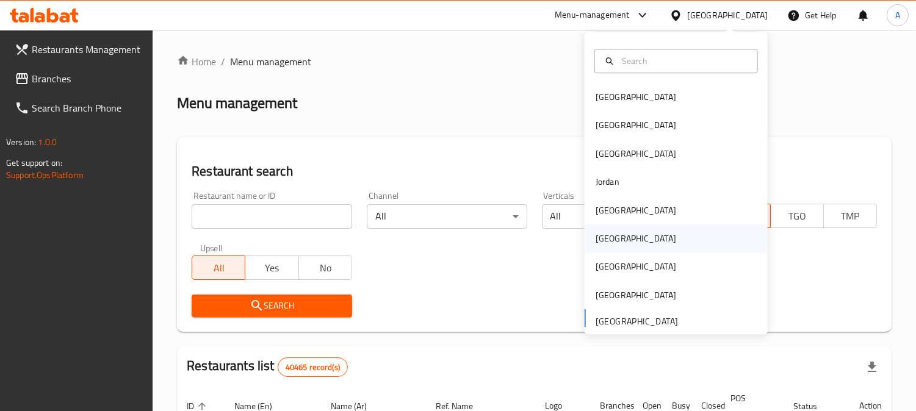
click at [617, 232] on div "[GEOGRAPHIC_DATA]" at bounding box center [676, 239] width 183 height 28
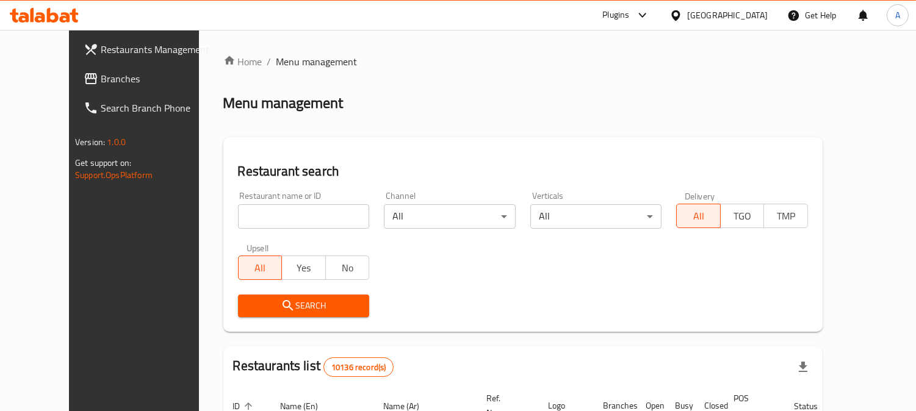
click at [112, 78] on span "Branches" at bounding box center [157, 78] width 112 height 15
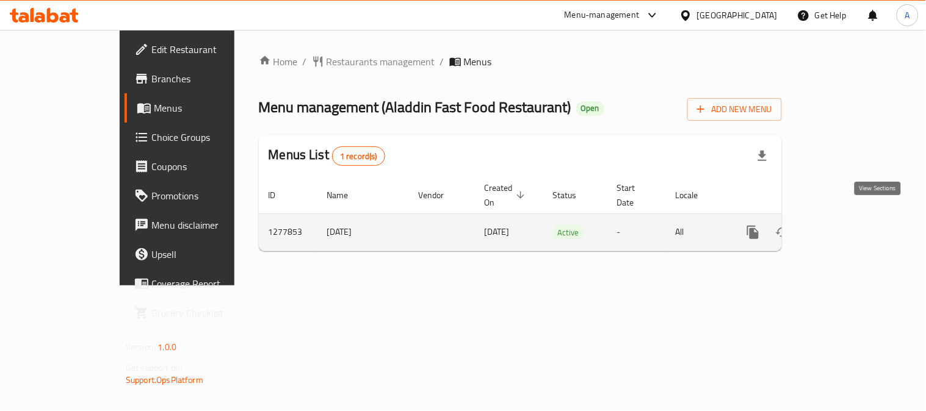
click at [848, 225] on icon "enhanced table" at bounding box center [841, 232] width 15 height 15
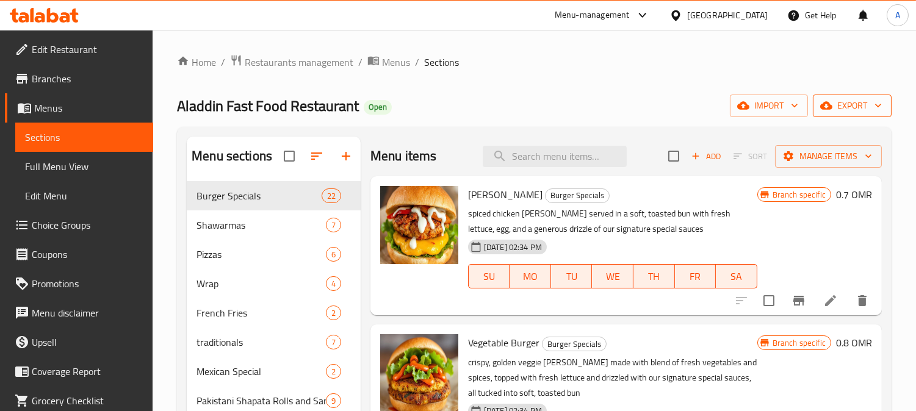
click at [881, 110] on icon "button" at bounding box center [878, 105] width 12 height 12
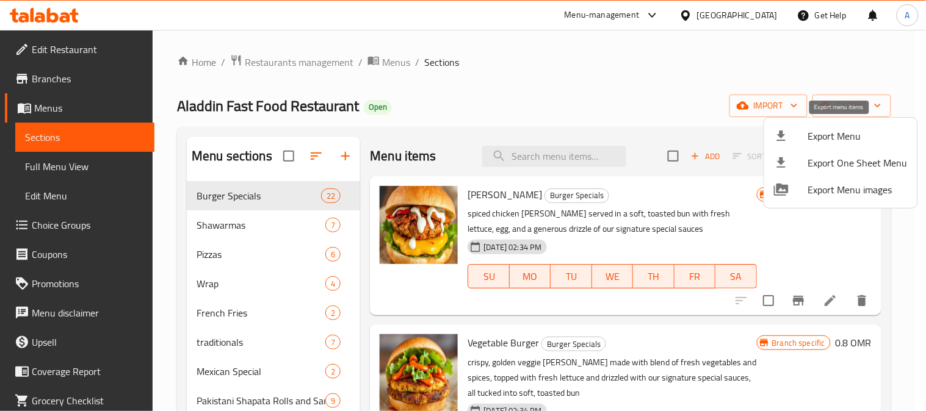
click at [819, 139] on span "Export Menu" at bounding box center [857, 136] width 99 height 15
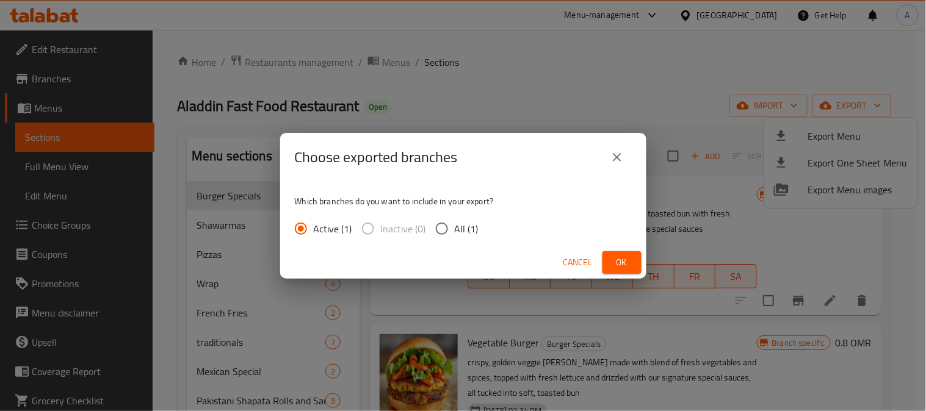
click at [464, 229] on span "All (1)" at bounding box center [467, 229] width 24 height 15
click at [455, 229] on input "All (1)" at bounding box center [442, 229] width 26 height 26
radio input "true"
click at [624, 260] on span "Ok" at bounding box center [622, 262] width 20 height 15
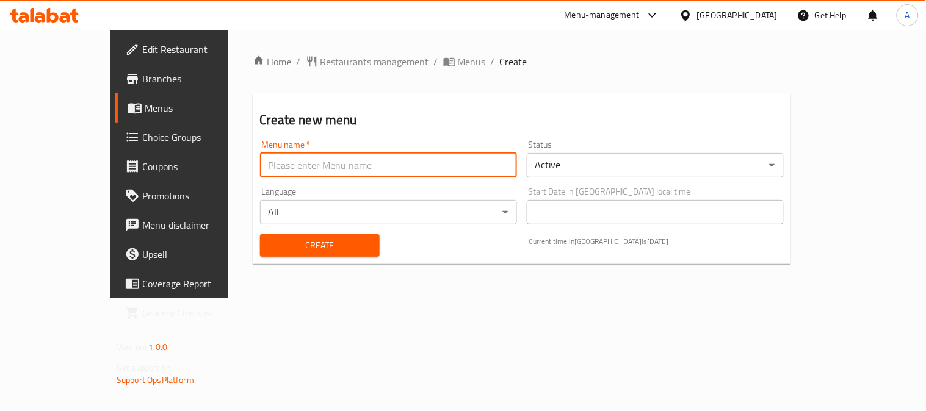
click at [333, 159] on input "text" at bounding box center [388, 165] width 257 height 24
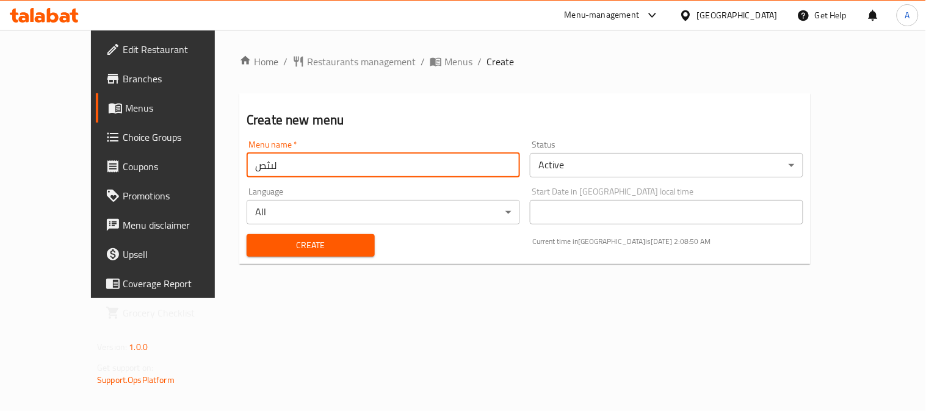
drag, startPoint x: 269, startPoint y: 164, endPoint x: 138, endPoint y: 170, distance: 130.7
click at [138, 170] on div "Edit Restaurant Branches Menus Choice Groups Coupons Promotions Menu disclaimer…" at bounding box center [463, 164] width 744 height 269
drag, startPoint x: 217, startPoint y: 165, endPoint x: 225, endPoint y: 167, distance: 8.0
click at [247, 167] on input "New 28/5/2025" at bounding box center [383, 165] width 273 height 24
click at [247, 166] on input "New 11/5/2025" at bounding box center [383, 165] width 273 height 24
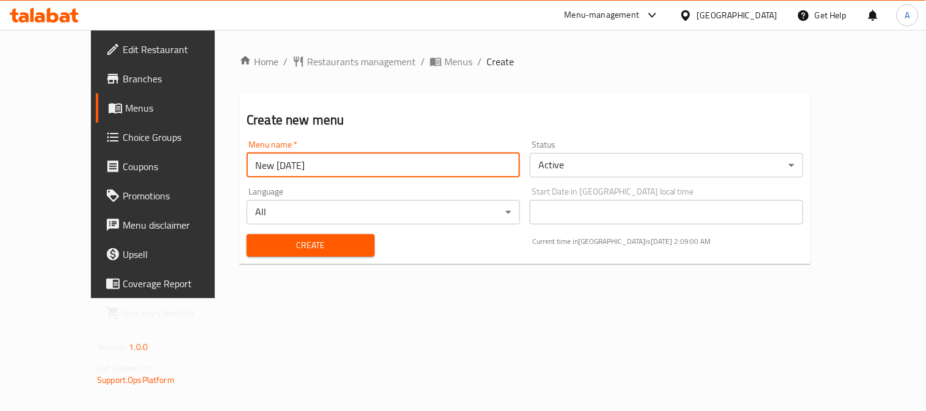
type input "New 11/8/2025"
click at [277, 240] on span "Create" at bounding box center [310, 245] width 109 height 15
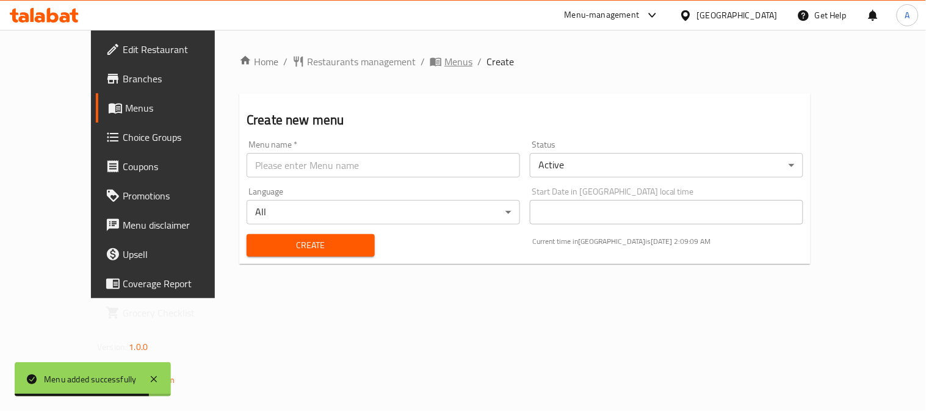
click at [444, 54] on span "Menus" at bounding box center [458, 61] width 28 height 15
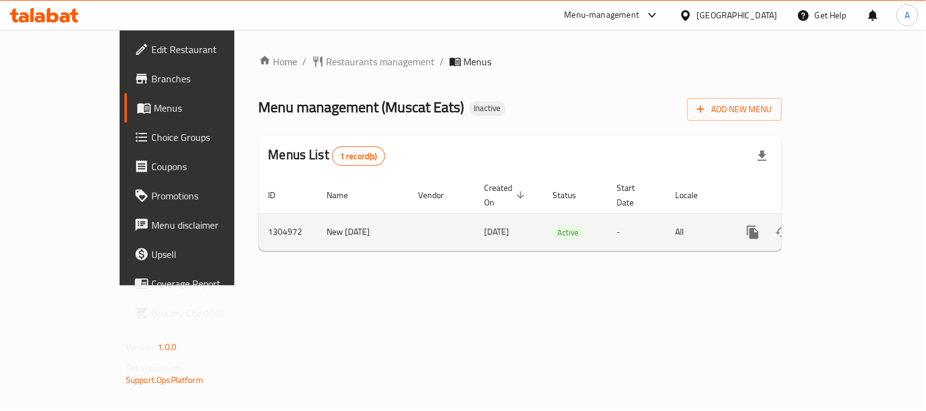
click at [856, 222] on link "enhanced table" at bounding box center [840, 232] width 29 height 29
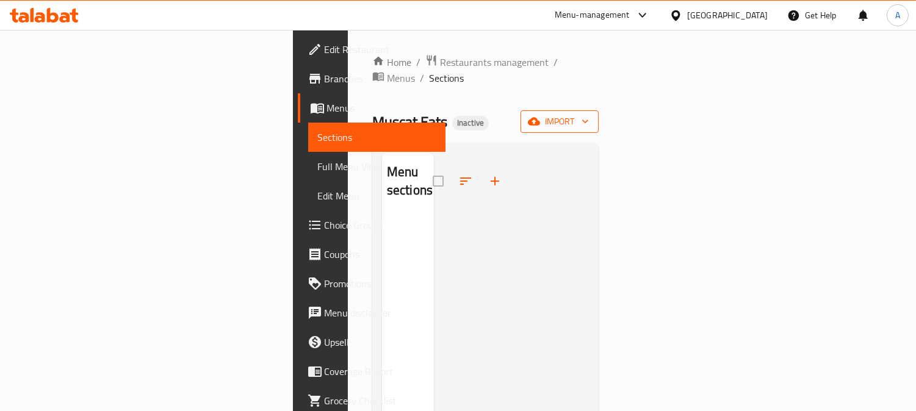
click at [540, 118] on icon "button" at bounding box center [534, 122] width 12 height 8
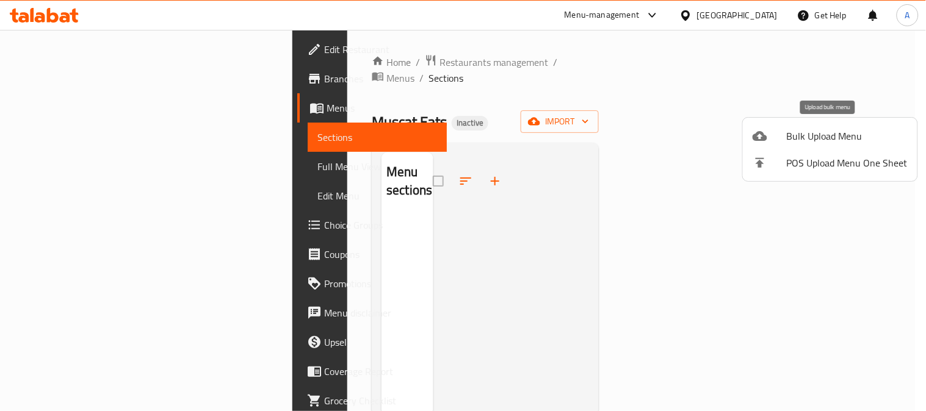
click at [782, 134] on div at bounding box center [770, 136] width 34 height 15
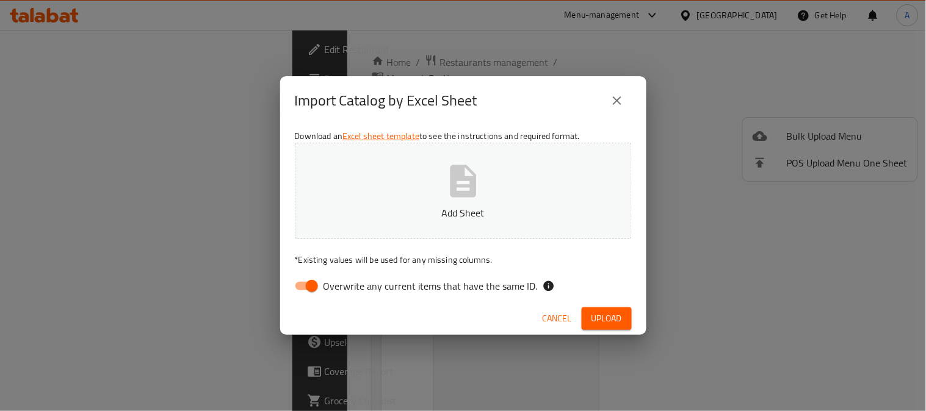
click at [381, 283] on span "Overwrite any current items that have the same ID." at bounding box center [430, 286] width 214 height 15
click at [347, 283] on input "Overwrite any current items that have the same ID." at bounding box center [312, 286] width 70 height 23
checkbox input "false"
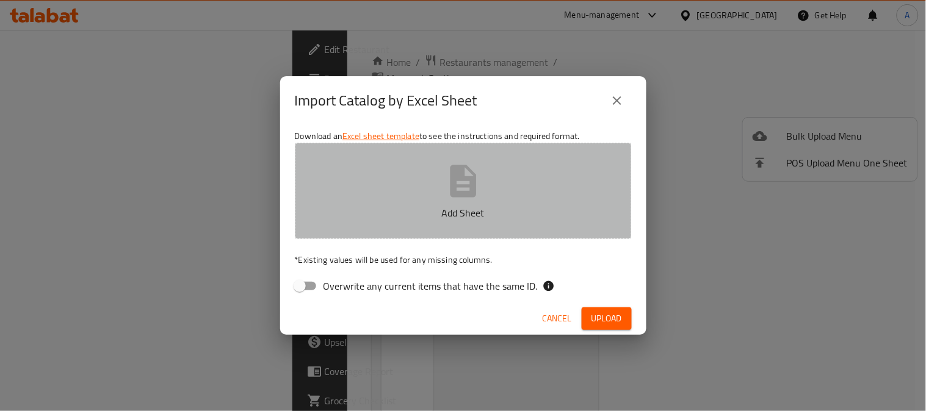
click at [454, 198] on icon "button" at bounding box center [463, 181] width 39 height 39
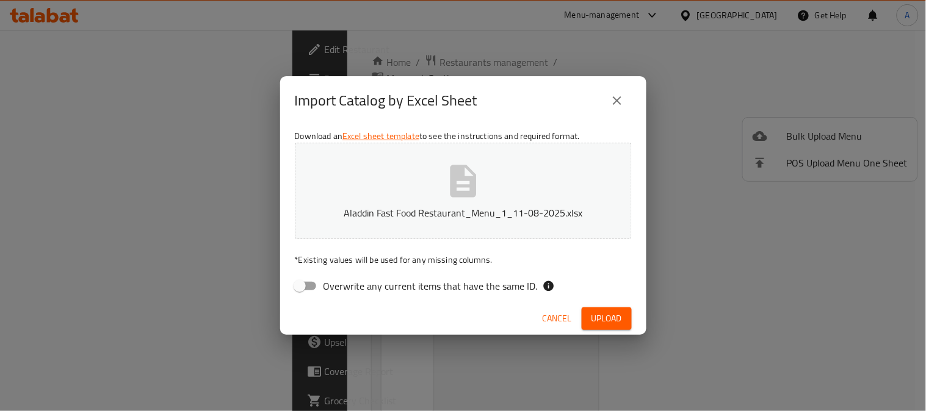
click at [597, 322] on span "Upload" at bounding box center [606, 318] width 31 height 15
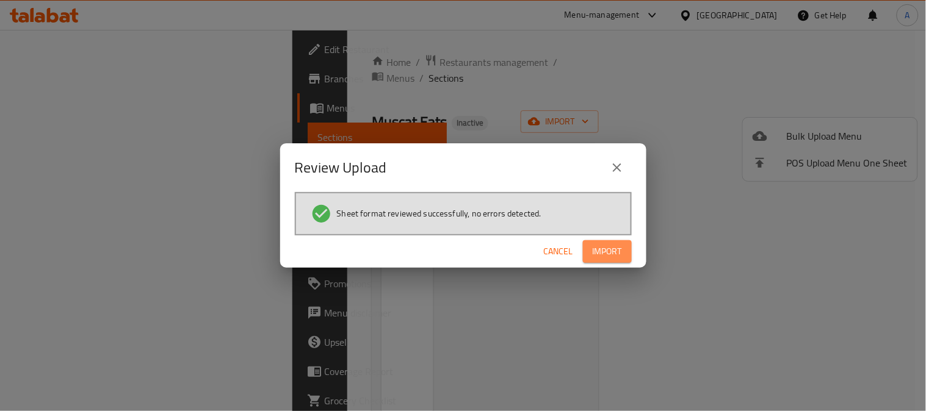
click at [625, 244] on button "Import" at bounding box center [607, 251] width 49 height 23
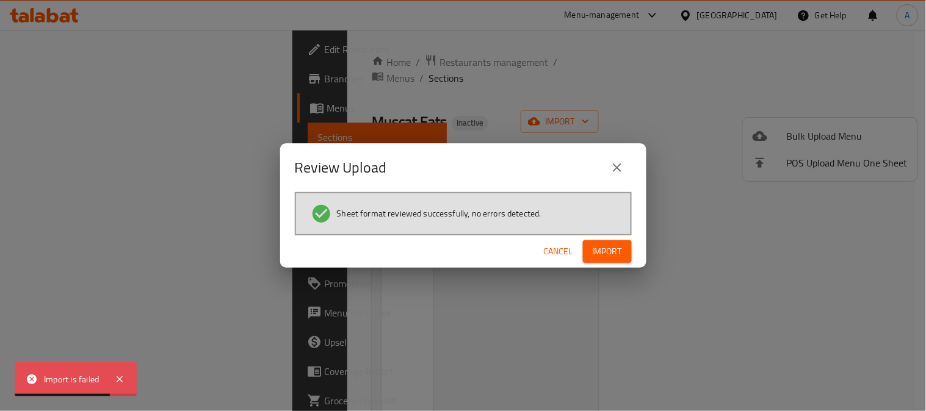
click at [363, 281] on div "Review Upload Sheet format reviewed successfully, no errors detected. Cancel Im…" at bounding box center [463, 205] width 926 height 411
click at [118, 376] on icon at bounding box center [119, 379] width 15 height 15
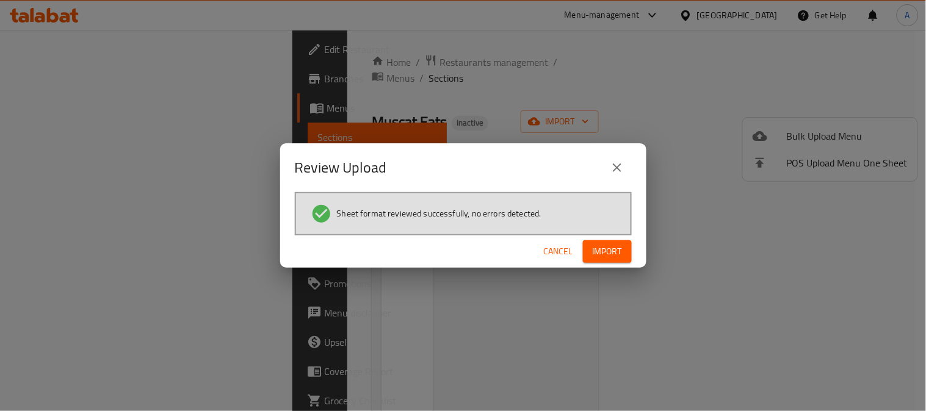
click at [607, 251] on span "Import" at bounding box center [607, 251] width 29 height 15
click at [615, 252] on span "Import" at bounding box center [607, 251] width 29 height 15
click at [563, 245] on span "Cancel" at bounding box center [558, 251] width 29 height 15
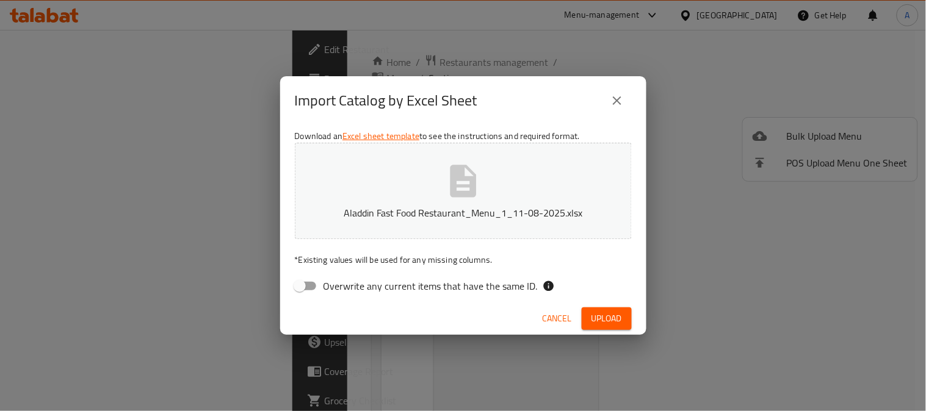
click at [608, 316] on span "Upload" at bounding box center [606, 318] width 31 height 15
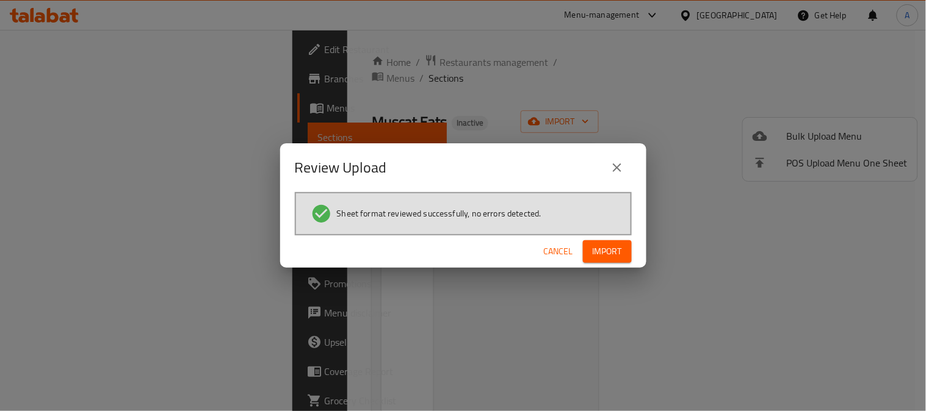
click at [613, 248] on span "Import" at bounding box center [607, 251] width 29 height 15
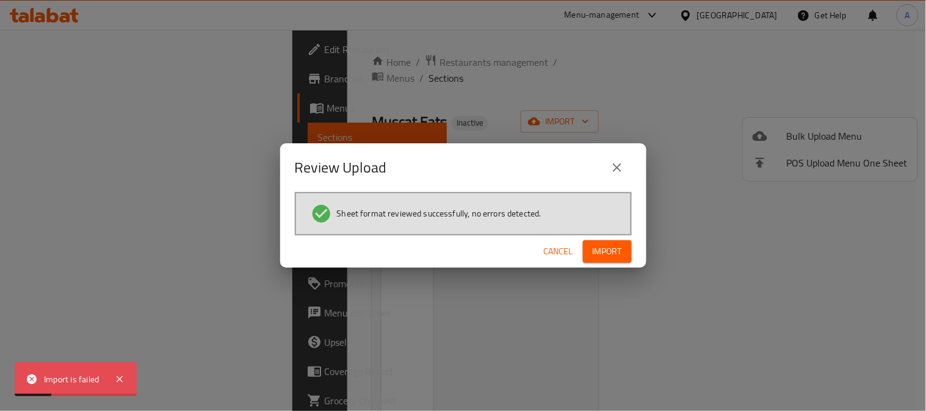
click at [618, 167] on icon "close" at bounding box center [617, 168] width 15 height 15
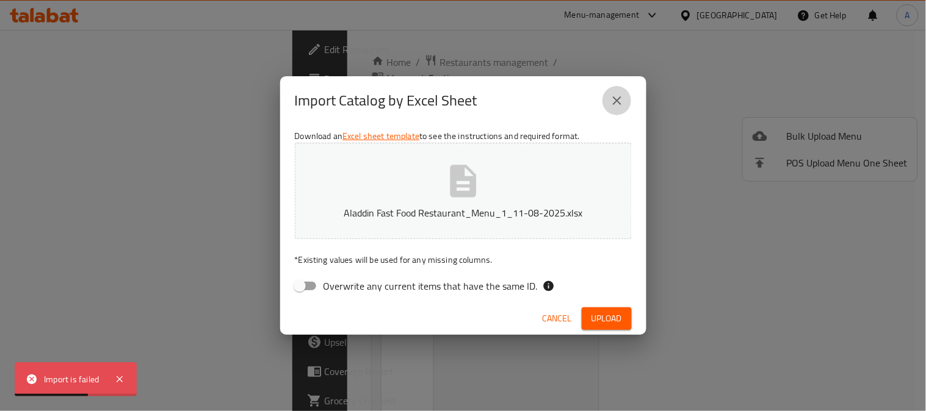
click at [620, 99] on icon "close" at bounding box center [617, 100] width 15 height 15
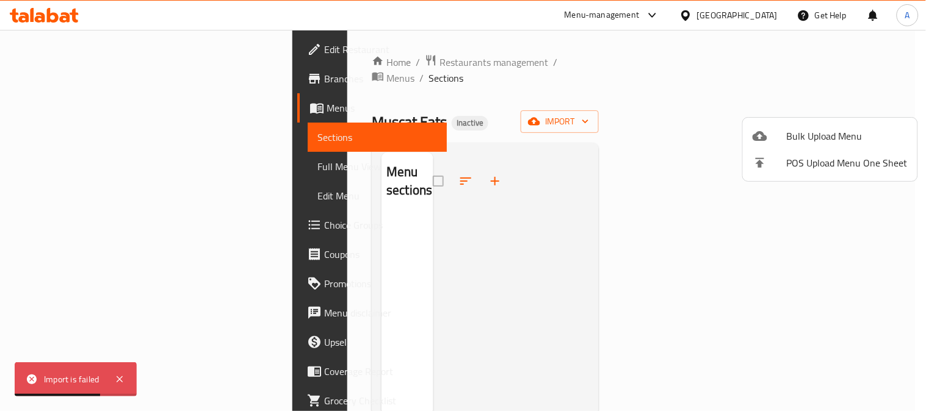
click at [444, 170] on div at bounding box center [463, 205] width 926 height 411
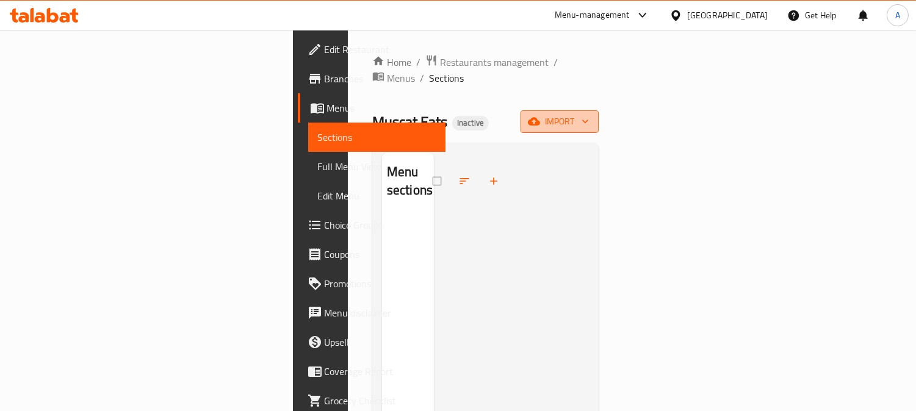
click at [589, 114] on span "import" at bounding box center [559, 121] width 59 height 15
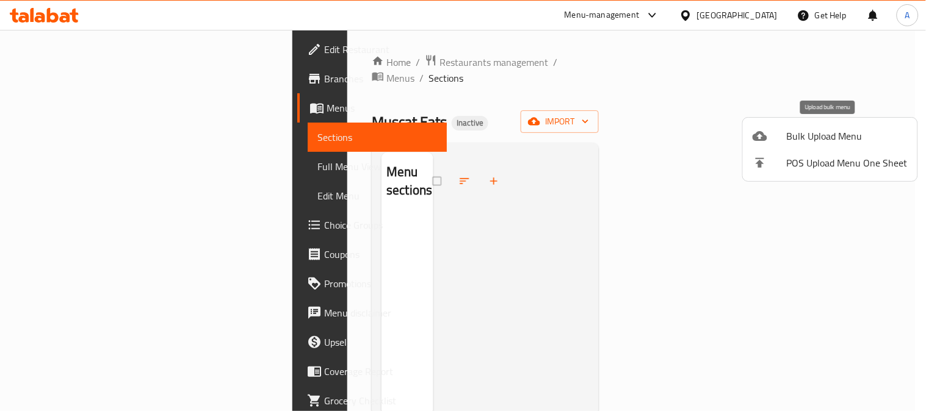
click at [801, 136] on span "Bulk Upload Menu" at bounding box center [847, 136] width 121 height 15
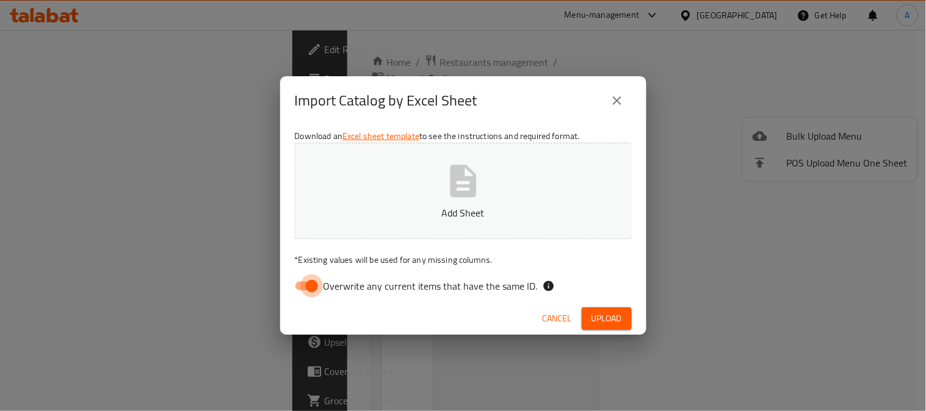
click at [317, 290] on input "Overwrite any current items that have the same ID." at bounding box center [312, 286] width 70 height 23
checkbox input "false"
click at [460, 201] on button "Add Sheet" at bounding box center [463, 191] width 337 height 96
drag, startPoint x: 606, startPoint y: 314, endPoint x: 630, endPoint y: 308, distance: 25.0
click at [607, 314] on span "Upload" at bounding box center [606, 318] width 31 height 15
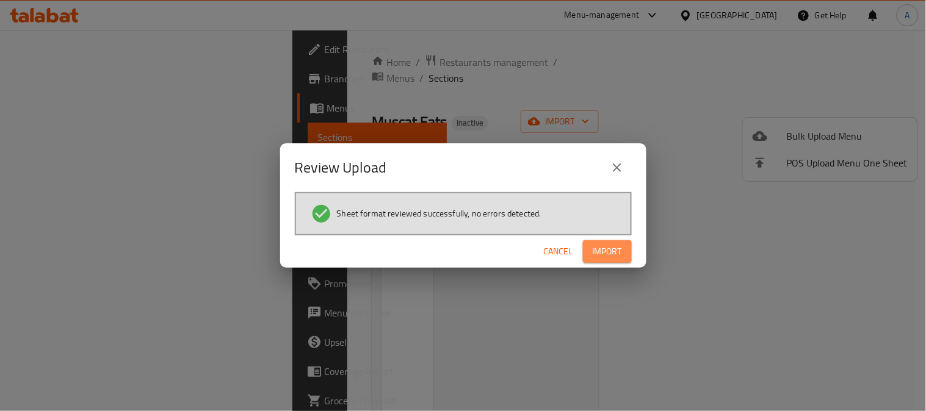
drag, startPoint x: 599, startPoint y: 248, endPoint x: 684, endPoint y: 220, distance: 89.4
click at [600, 248] on span "Import" at bounding box center [607, 251] width 29 height 15
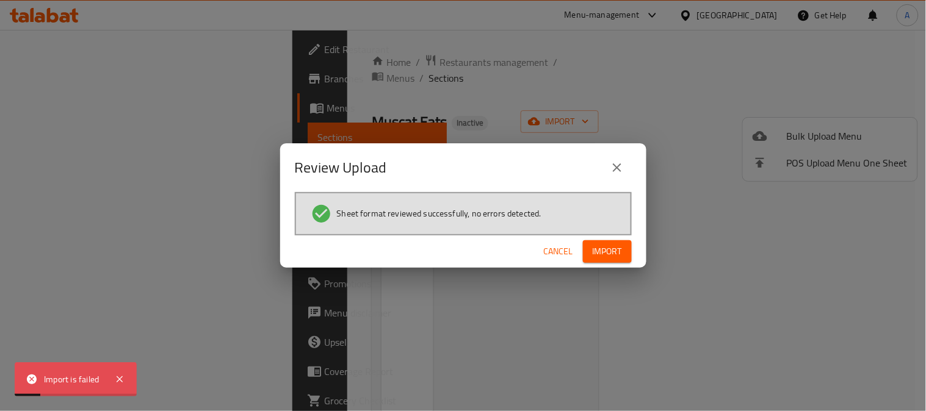
click at [619, 164] on icon "close" at bounding box center [617, 168] width 15 height 15
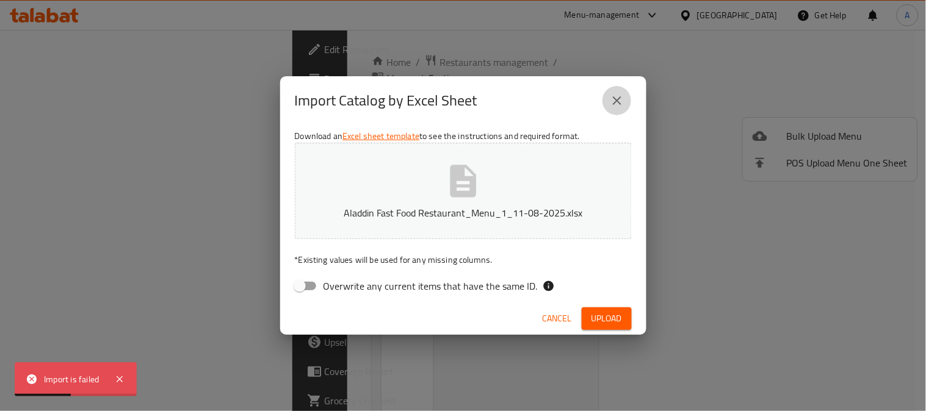
drag, startPoint x: 613, startPoint y: 96, endPoint x: 668, endPoint y: 4, distance: 107.3
click at [615, 96] on icon "close" at bounding box center [617, 100] width 15 height 15
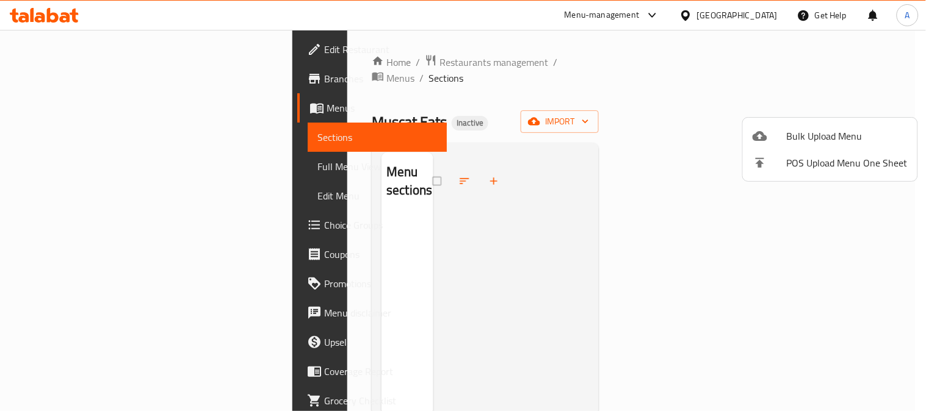
click at [798, 129] on span "Bulk Upload Menu" at bounding box center [847, 136] width 121 height 15
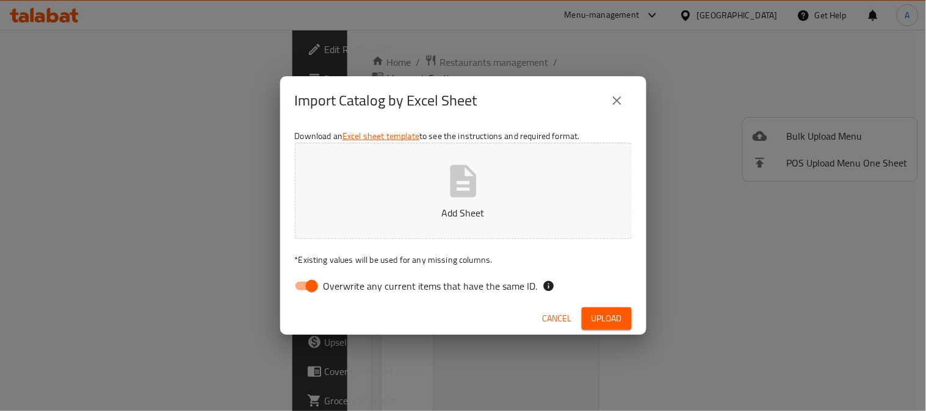
click at [356, 281] on span "Overwrite any current items that have the same ID." at bounding box center [430, 286] width 214 height 15
click at [347, 281] on input "Overwrite any current items that have the same ID." at bounding box center [312, 286] width 70 height 23
checkbox input "false"
click at [438, 203] on button "Add Sheet" at bounding box center [463, 191] width 337 height 96
click at [597, 316] on span "Upload" at bounding box center [606, 318] width 31 height 15
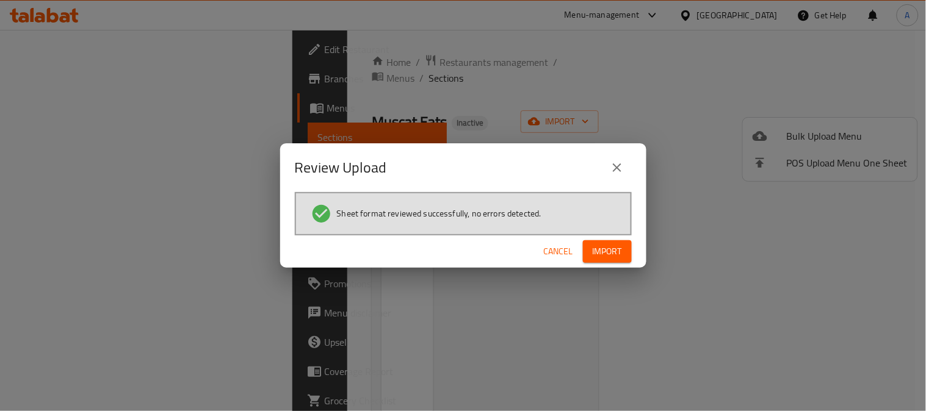
click at [612, 245] on span "Import" at bounding box center [607, 251] width 29 height 15
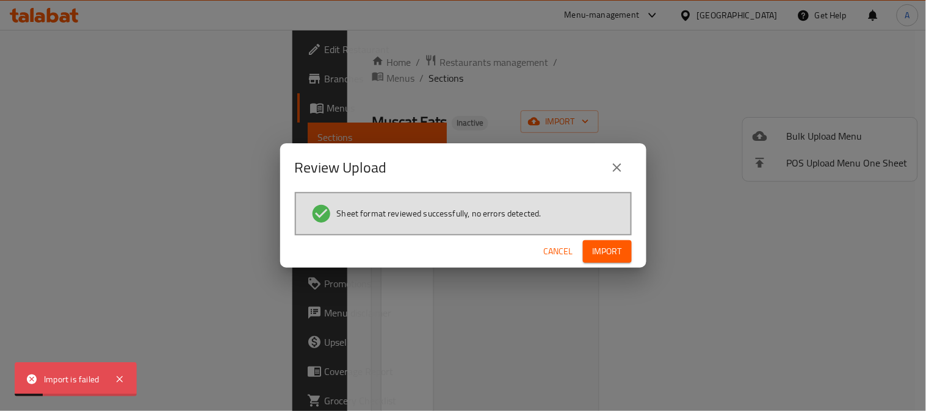
click at [614, 168] on icon "close" at bounding box center [617, 168] width 15 height 15
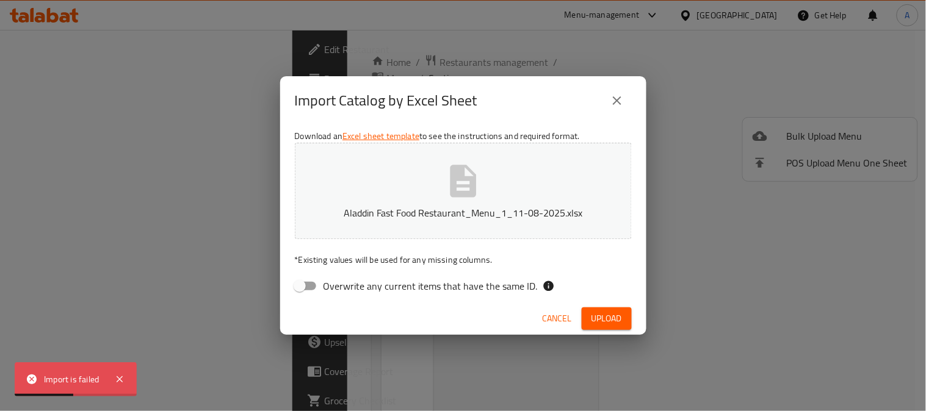
click at [613, 99] on icon "close" at bounding box center [617, 100] width 15 height 15
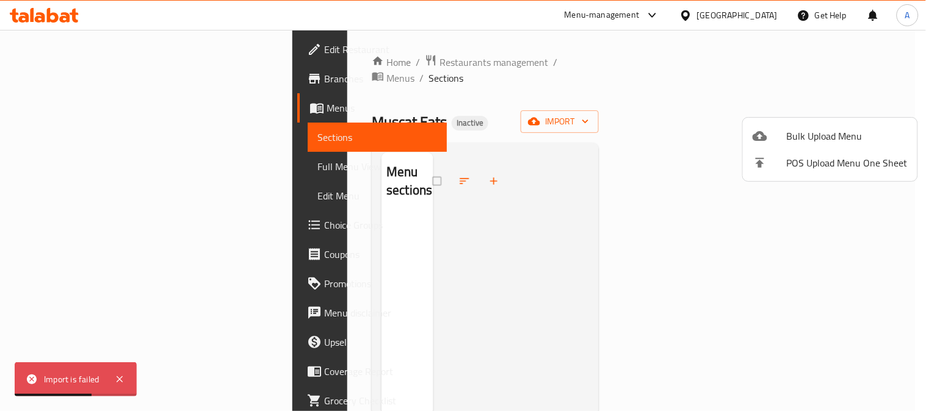
click at [382, 70] on div at bounding box center [463, 205] width 926 height 411
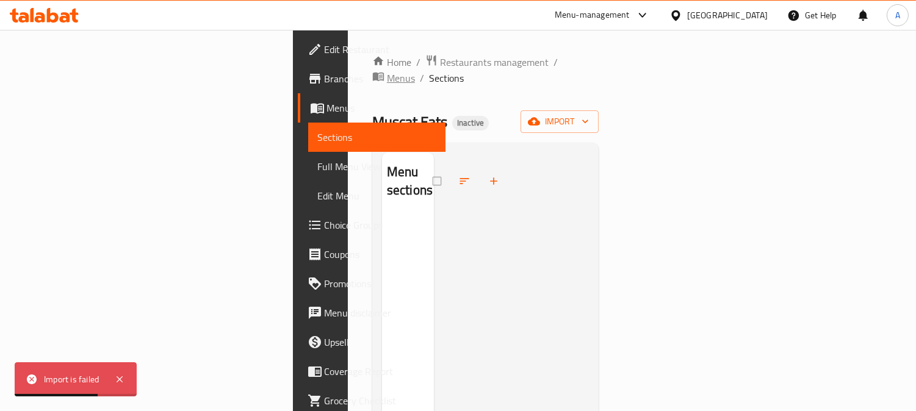
click at [392, 71] on span "Menus" at bounding box center [401, 78] width 28 height 15
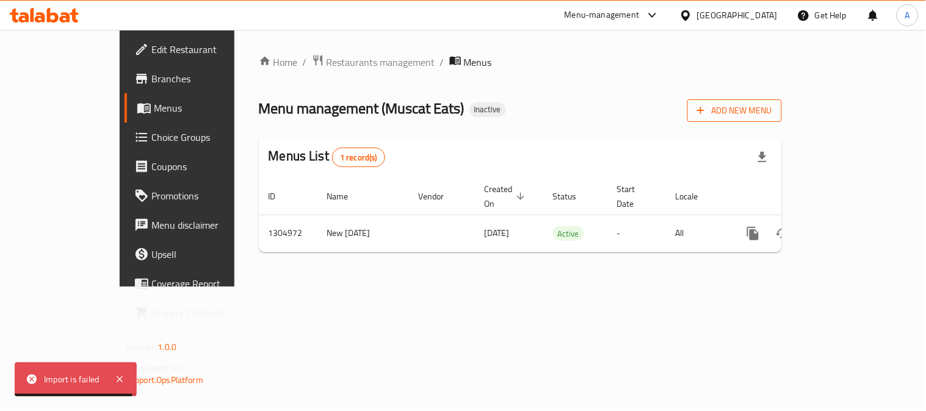
click at [772, 113] on span "Add New Menu" at bounding box center [734, 110] width 75 height 15
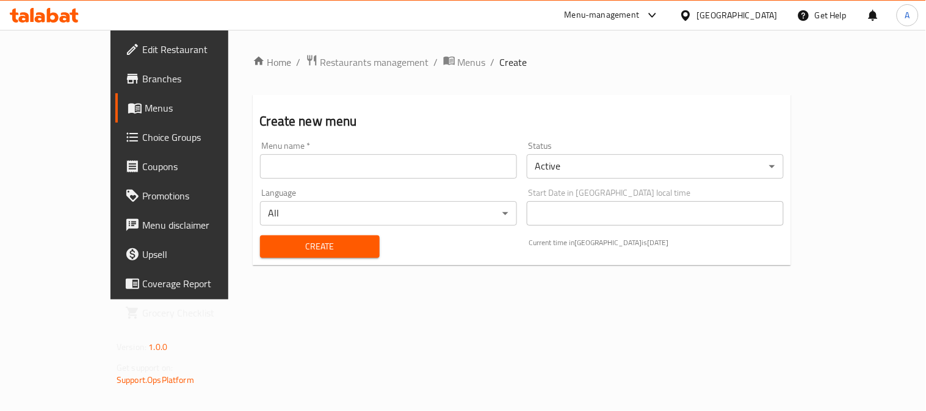
click at [261, 167] on input "text" at bounding box center [388, 166] width 257 height 24
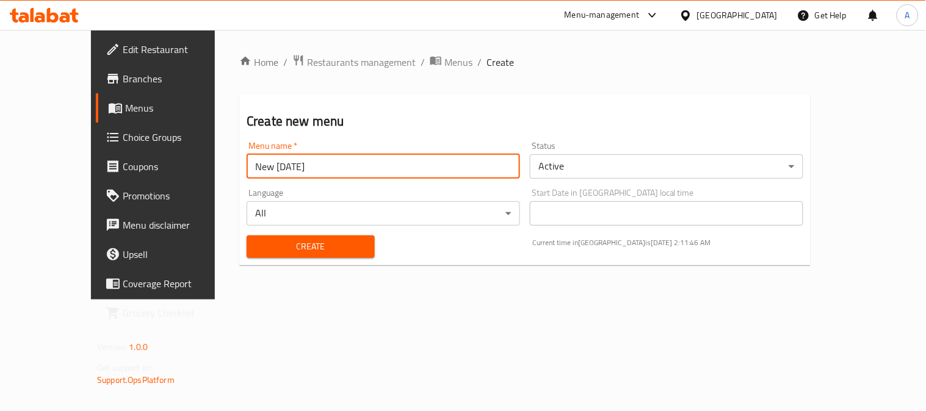
drag, startPoint x: 215, startPoint y: 165, endPoint x: 383, endPoint y: 165, distance: 168.4
click at [383, 165] on input "New 28/5/2025" at bounding box center [383, 166] width 273 height 24
type input "New"
click at [256, 245] on span "Create" at bounding box center [310, 246] width 109 height 15
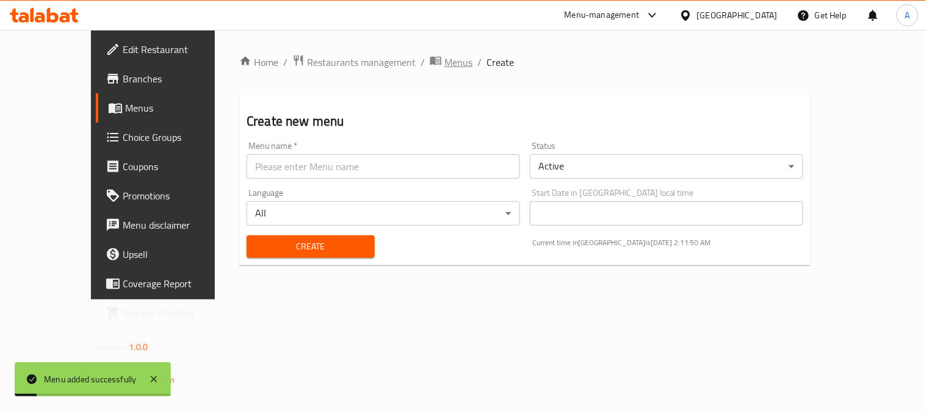
click at [444, 65] on span "Menus" at bounding box center [458, 62] width 28 height 15
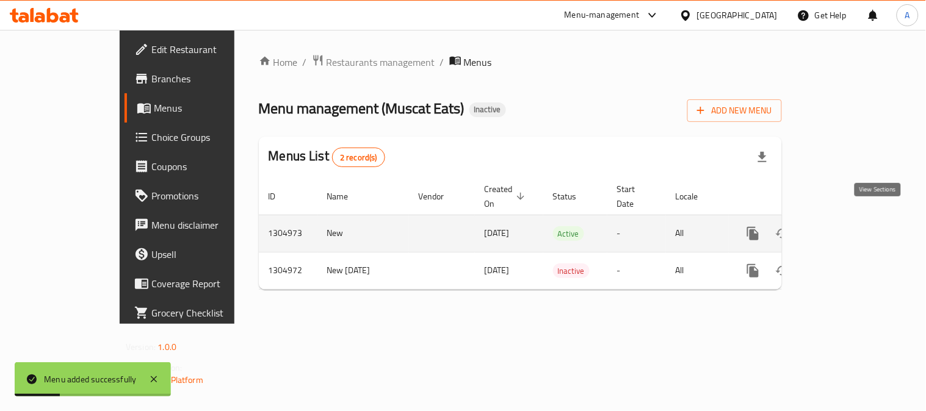
click at [846, 228] on icon "enhanced table" at bounding box center [841, 233] width 11 height 11
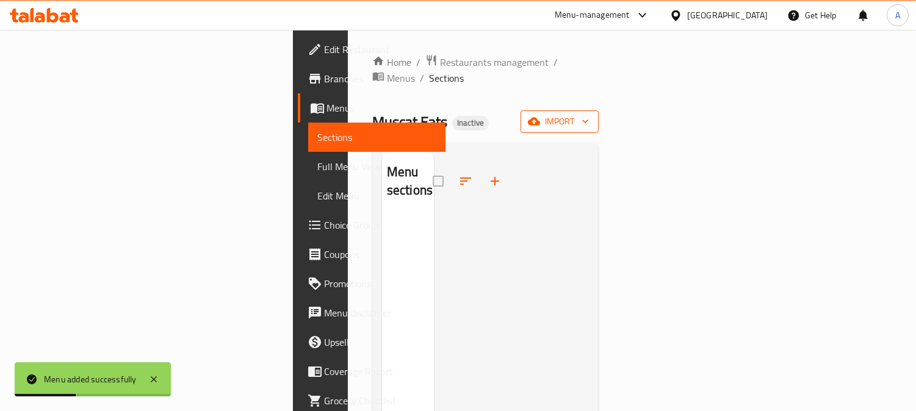
click at [599, 110] on button "import" at bounding box center [560, 121] width 78 height 23
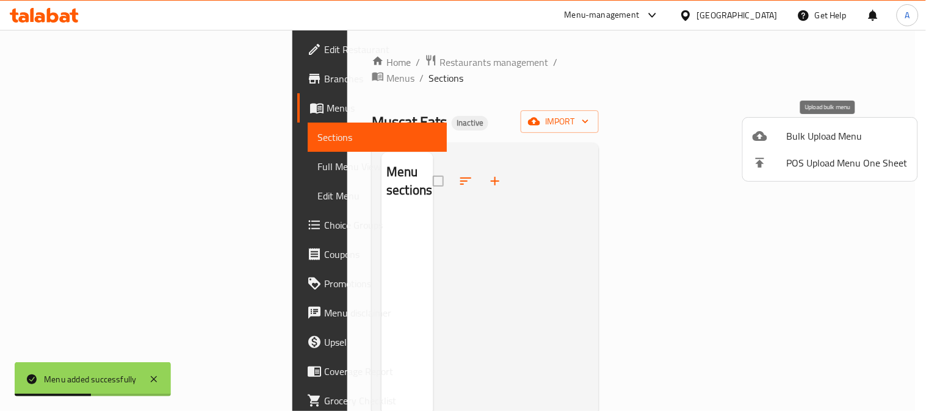
click at [769, 143] on li "Bulk Upload Menu" at bounding box center [830, 136] width 175 height 27
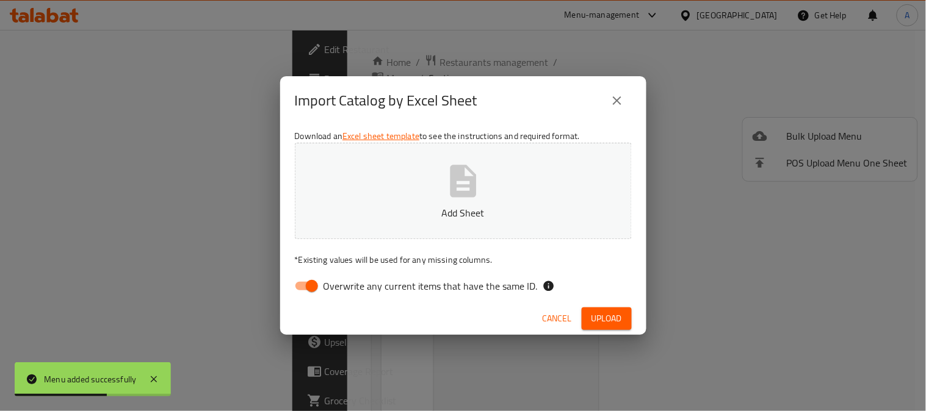
click at [369, 283] on span "Overwrite any current items that have the same ID." at bounding box center [430, 286] width 214 height 15
click at [347, 283] on input "Overwrite any current items that have the same ID." at bounding box center [312, 286] width 70 height 23
checkbox input "false"
click at [458, 194] on icon "button" at bounding box center [463, 181] width 26 height 32
click at [617, 320] on span "Upload" at bounding box center [606, 318] width 31 height 15
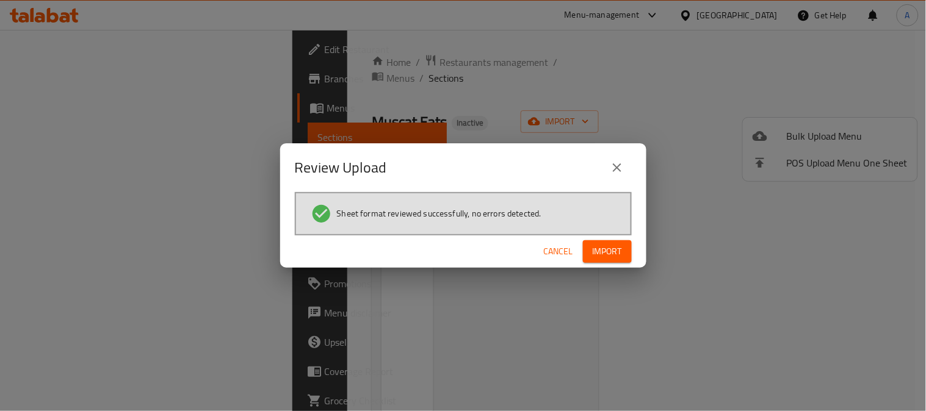
click at [590, 253] on button "Import" at bounding box center [607, 251] width 49 height 23
click at [612, 165] on icon "close" at bounding box center [617, 168] width 15 height 15
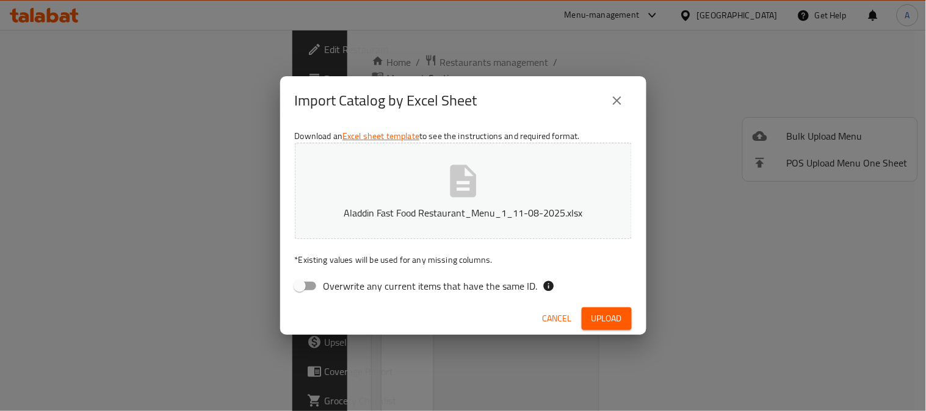
click at [430, 195] on button "Aladdin Fast Food Restaurant_Menu_1_11-08-2025.xlsx" at bounding box center [463, 191] width 337 height 96
click at [602, 316] on span "Upload" at bounding box center [606, 318] width 31 height 15
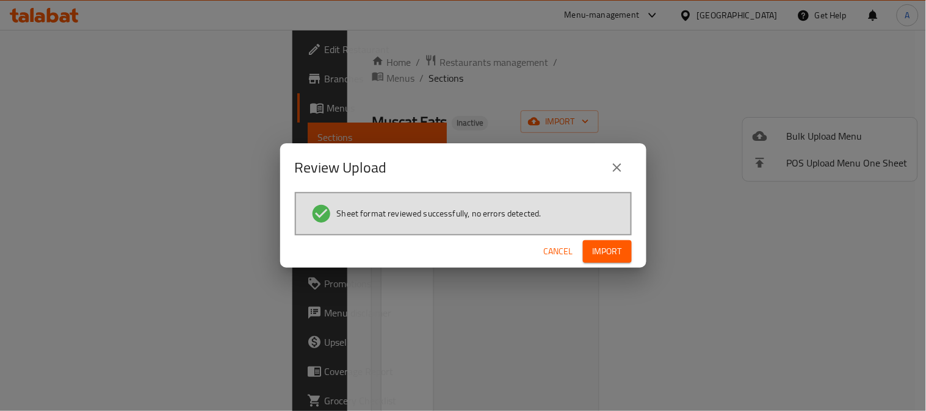
click at [605, 252] on span "Import" at bounding box center [607, 251] width 29 height 15
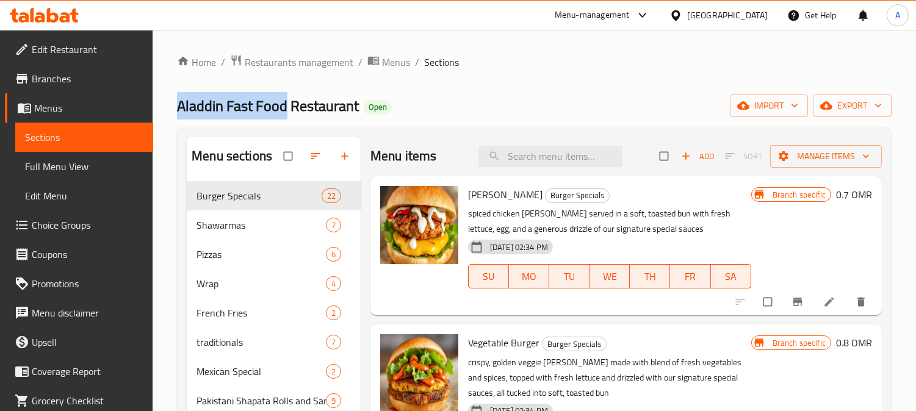
drag, startPoint x: 180, startPoint y: 106, endPoint x: 283, endPoint y: 101, distance: 102.6
click at [283, 101] on span "Aladdin Fast Food Restaurant" at bounding box center [268, 105] width 182 height 27
copy span "Aladdin Fast Food"
click at [278, 64] on span "Restaurants management" at bounding box center [299, 62] width 109 height 15
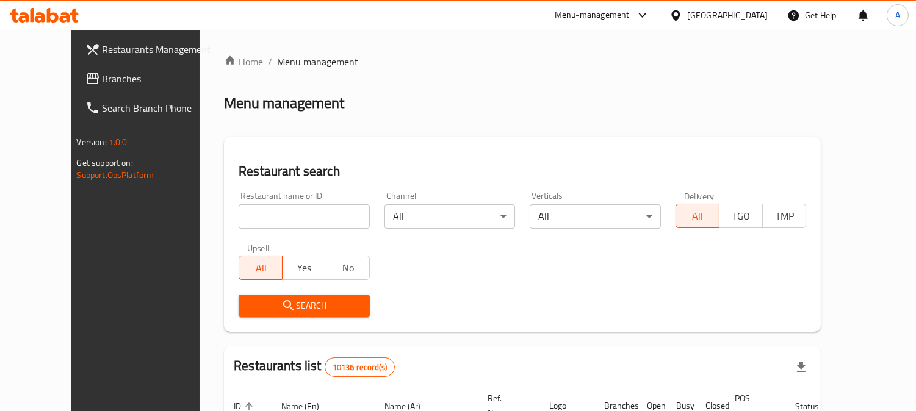
drag, startPoint x: 264, startPoint y: 214, endPoint x: 302, endPoint y: 200, distance: 40.9
click at [264, 214] on input "search" at bounding box center [304, 216] width 131 height 24
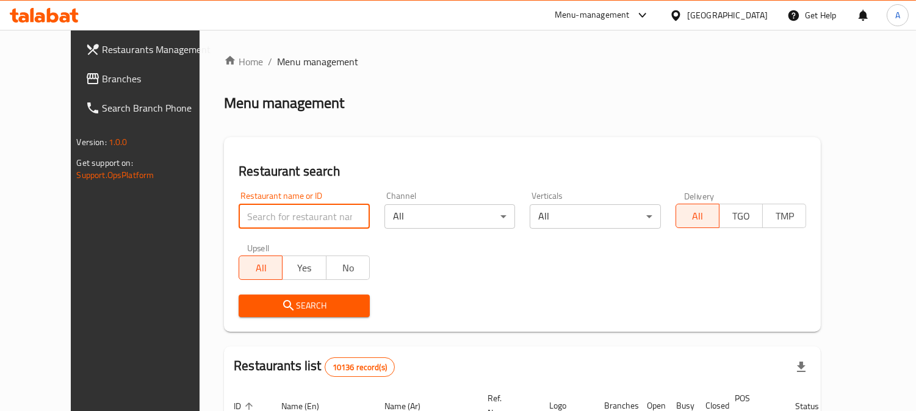
paste input "Aladdin Fast Food"
type input "Aladdin Fast Food"
click button "Search" at bounding box center [304, 306] width 131 height 23
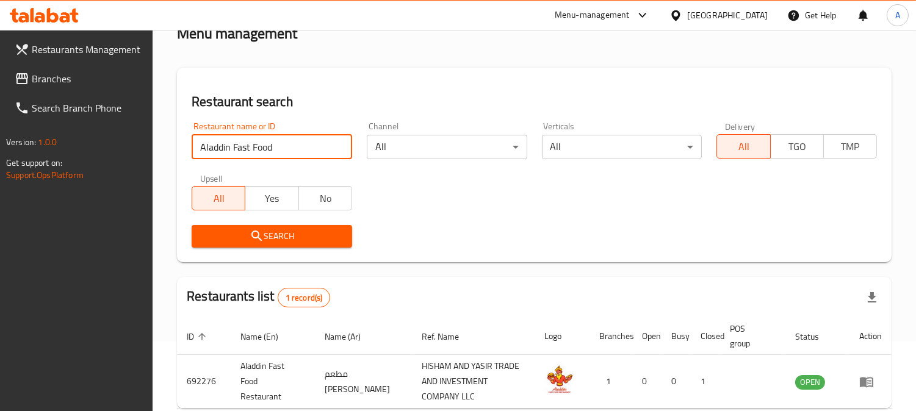
scroll to position [132, 0]
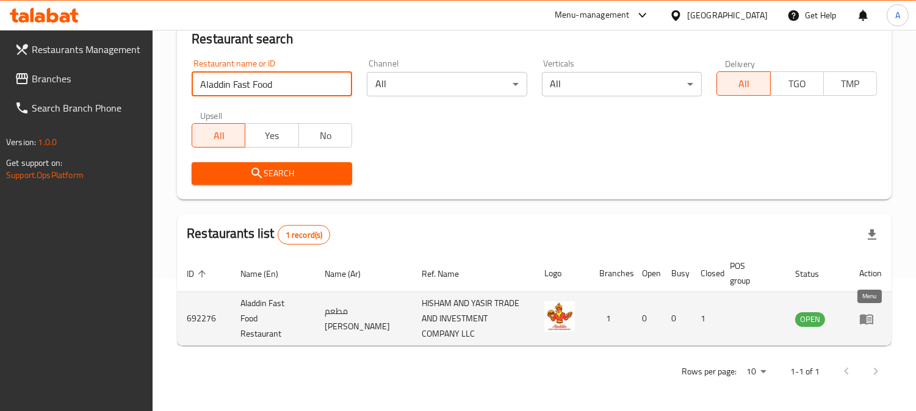
click at [865, 322] on icon "enhanced table" at bounding box center [866, 319] width 13 height 10
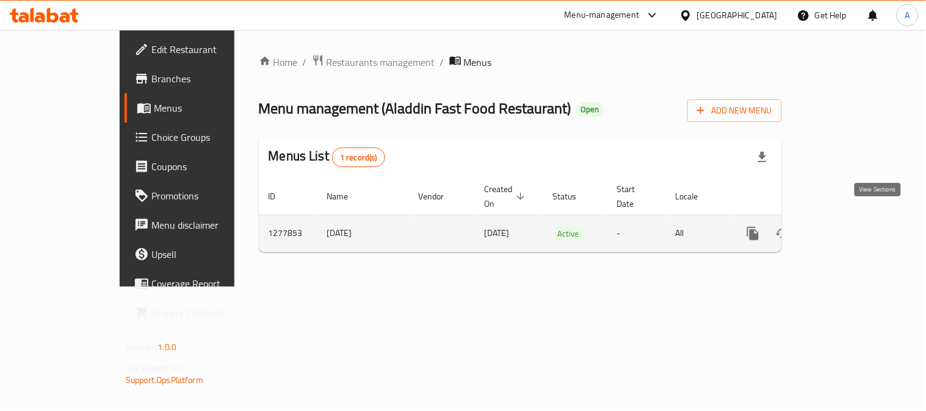
click at [848, 226] on icon "enhanced table" at bounding box center [841, 233] width 15 height 15
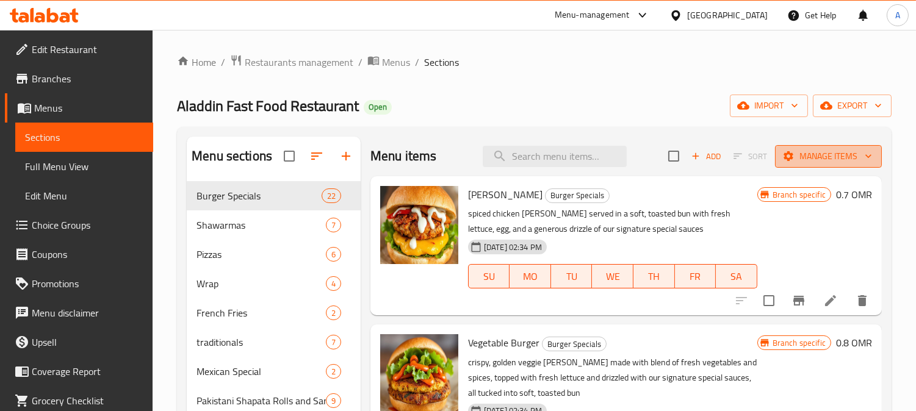
click at [848, 157] on span "Manage items" at bounding box center [828, 156] width 87 height 15
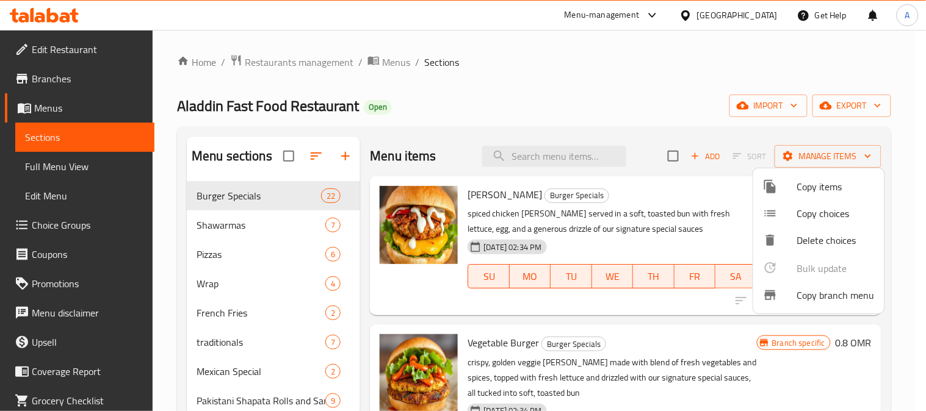
click at [666, 84] on div at bounding box center [463, 205] width 926 height 411
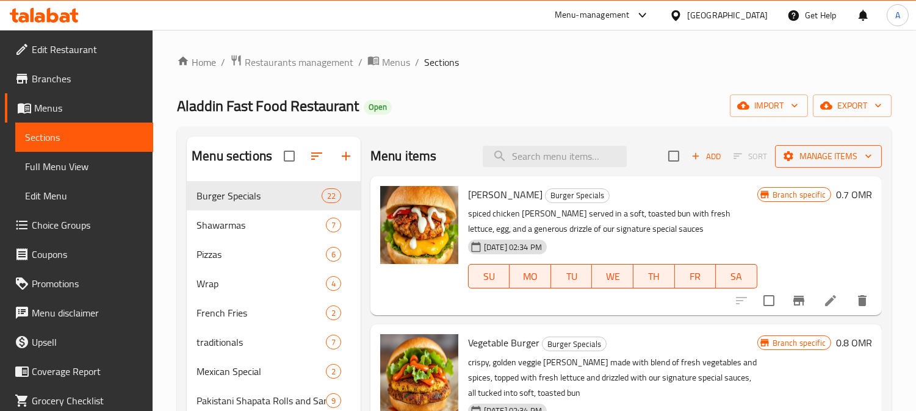
click at [837, 156] on span "Manage items" at bounding box center [828, 156] width 87 height 15
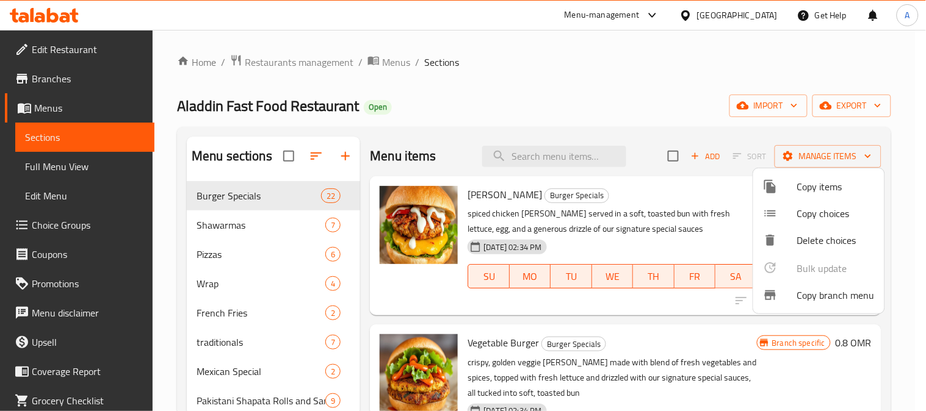
click at [613, 57] on div at bounding box center [463, 205] width 926 height 411
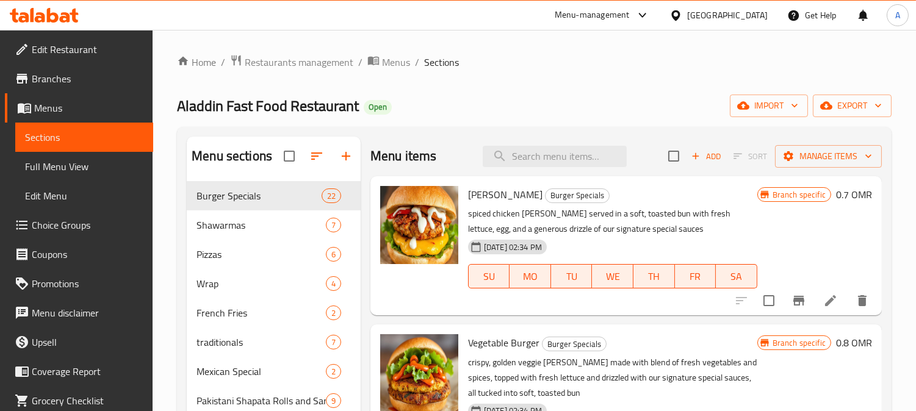
click at [725, 100] on div "Aladdin Fast Food Restaurant Open import export" at bounding box center [534, 106] width 715 height 23
click at [748, 104] on icon "button" at bounding box center [743, 105] width 12 height 12
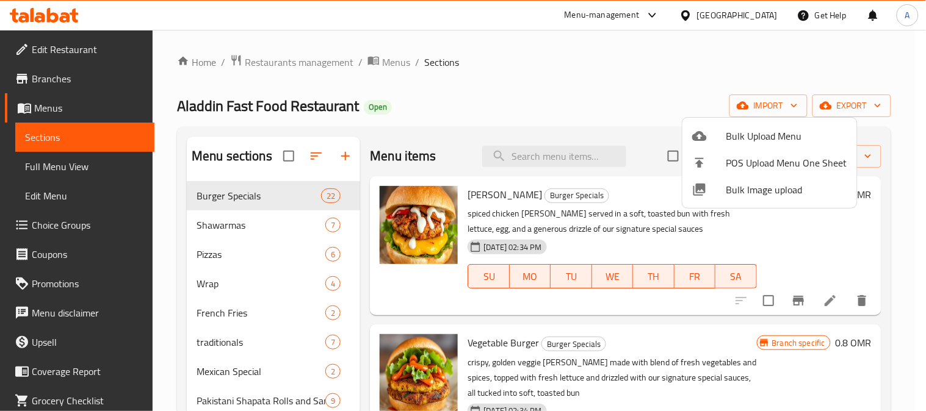
click at [612, 80] on div at bounding box center [463, 205] width 926 height 411
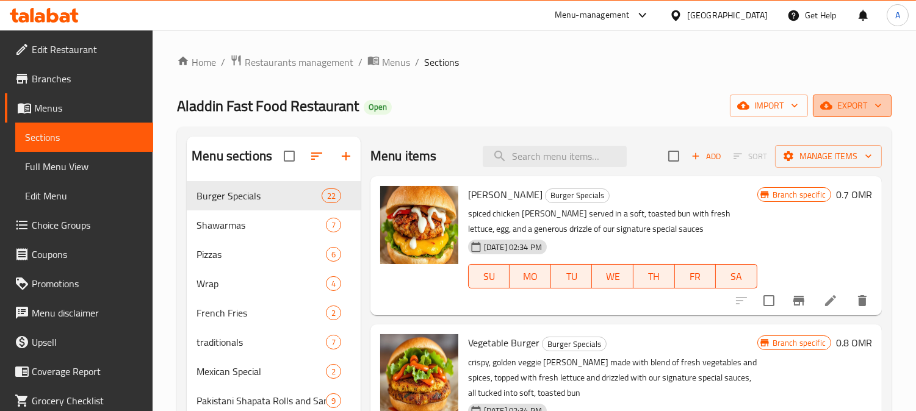
click at [859, 104] on span "export" at bounding box center [852, 105] width 59 height 15
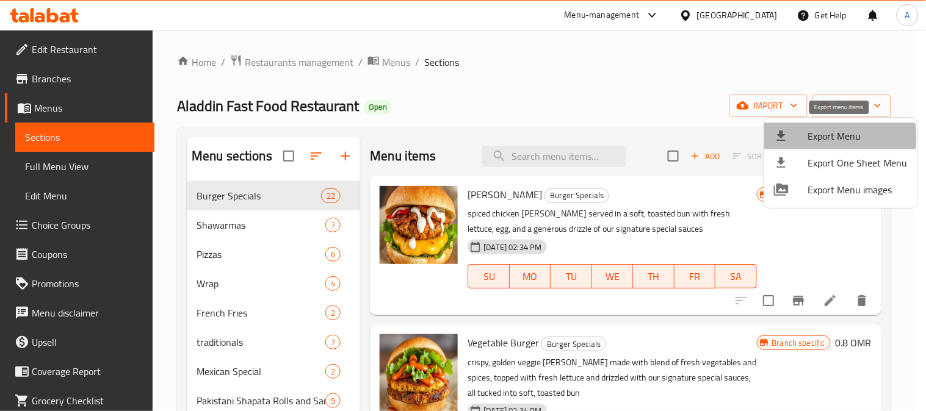
click at [814, 137] on span "Export Menu" at bounding box center [857, 136] width 99 height 15
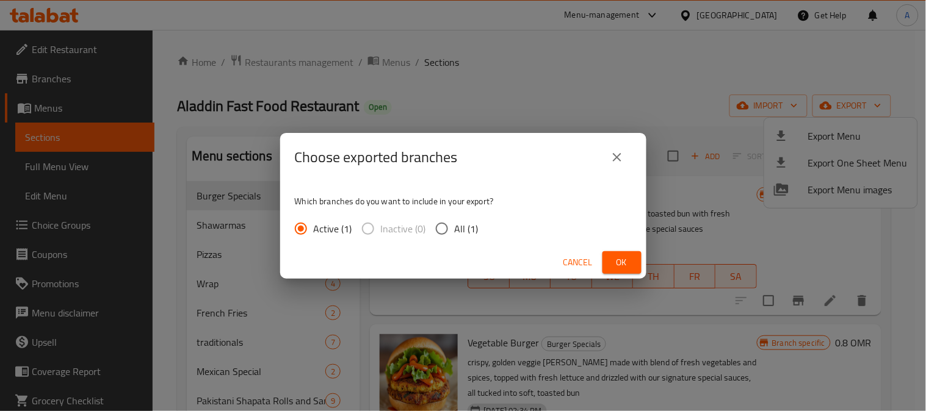
click at [456, 229] on span "All (1)" at bounding box center [467, 229] width 24 height 15
click at [455, 229] on input "All (1)" at bounding box center [442, 229] width 26 height 26
radio input "true"
click at [624, 264] on span "Ok" at bounding box center [622, 262] width 20 height 15
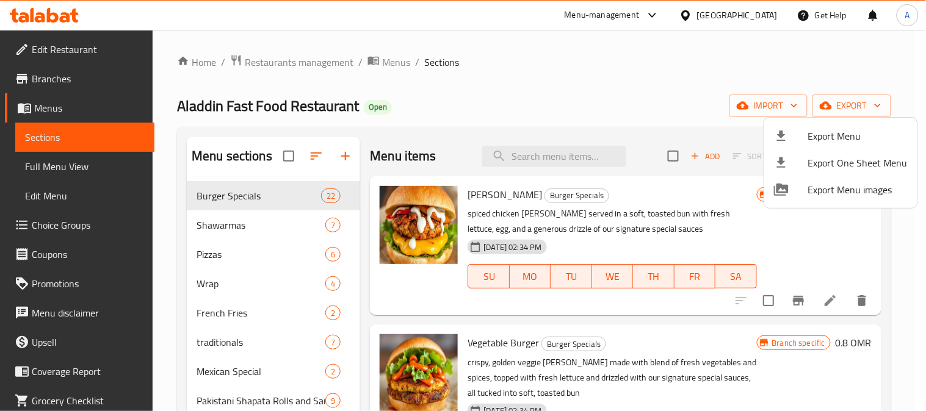
click at [679, 66] on div at bounding box center [463, 205] width 926 height 411
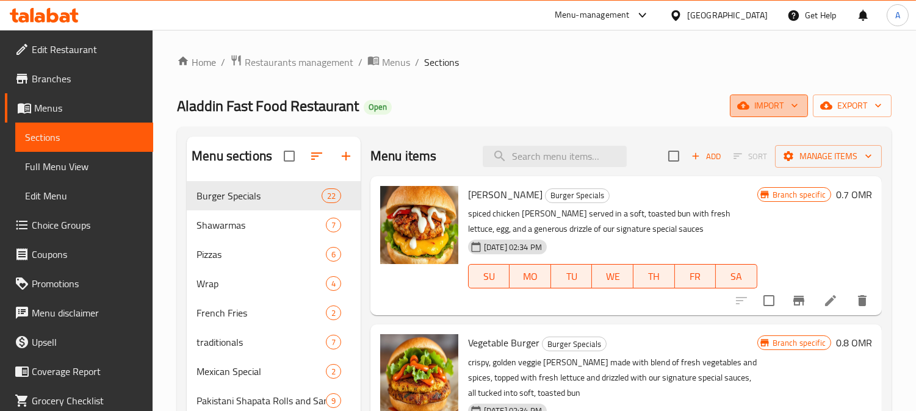
click at [789, 101] on icon "button" at bounding box center [795, 105] width 12 height 12
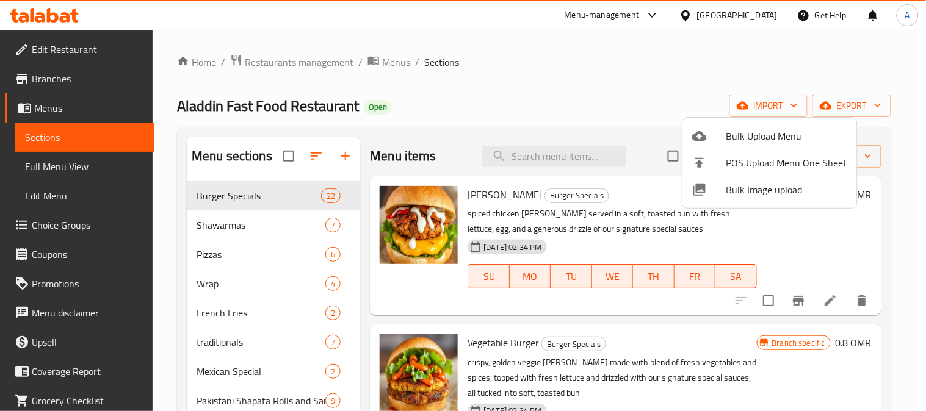
click at [638, 102] on div at bounding box center [463, 205] width 926 height 411
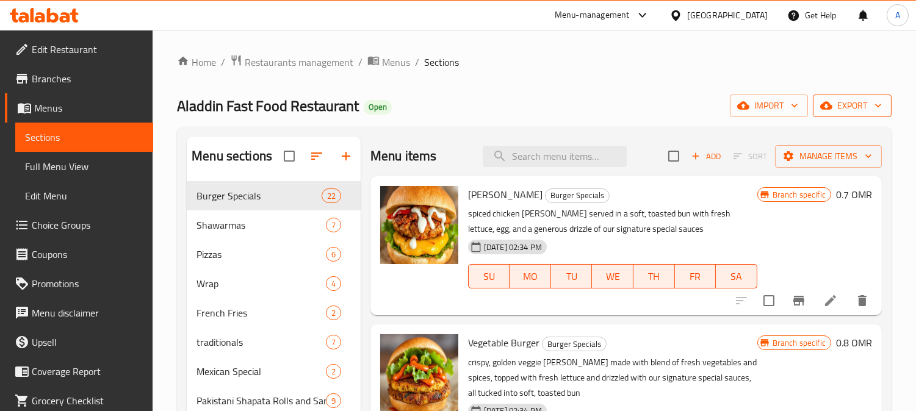
click at [870, 102] on span "export" at bounding box center [852, 105] width 59 height 15
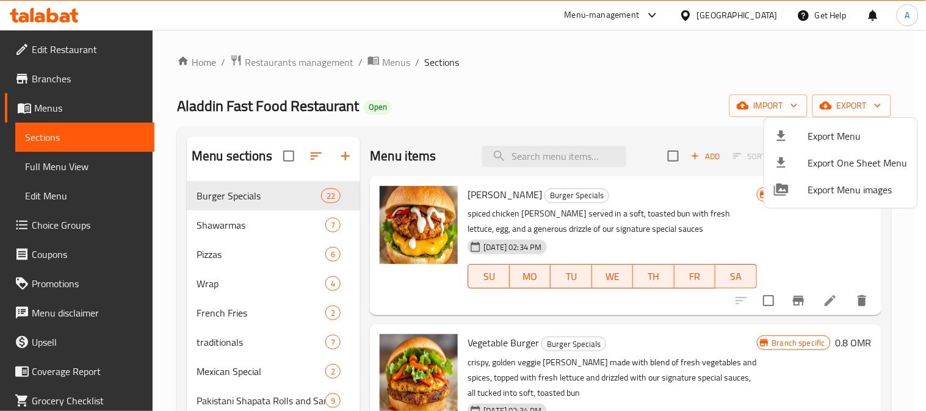
click at [868, 62] on div at bounding box center [463, 205] width 926 height 411
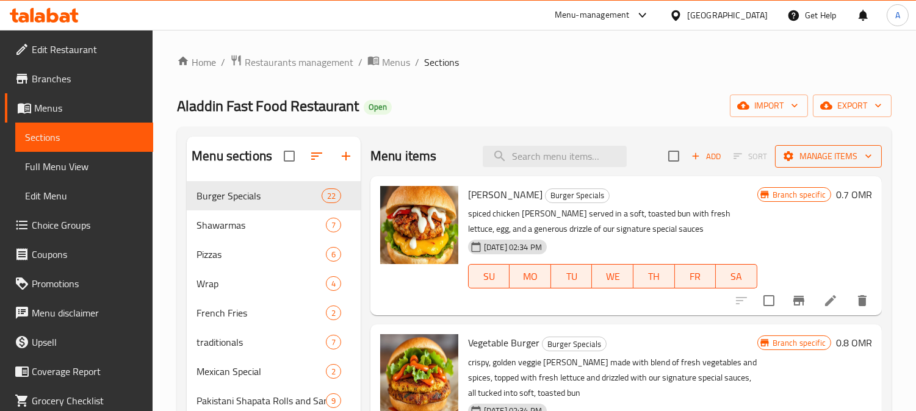
click at [862, 153] on icon "button" at bounding box center [868, 156] width 12 height 12
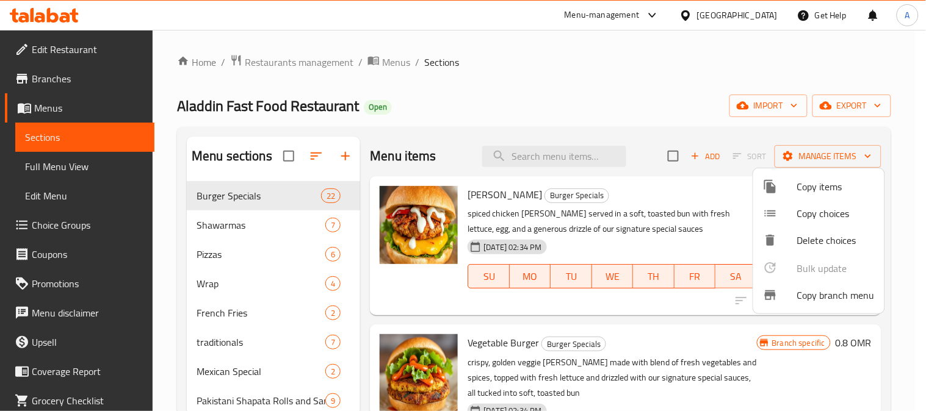
click at [678, 98] on div at bounding box center [463, 205] width 926 height 411
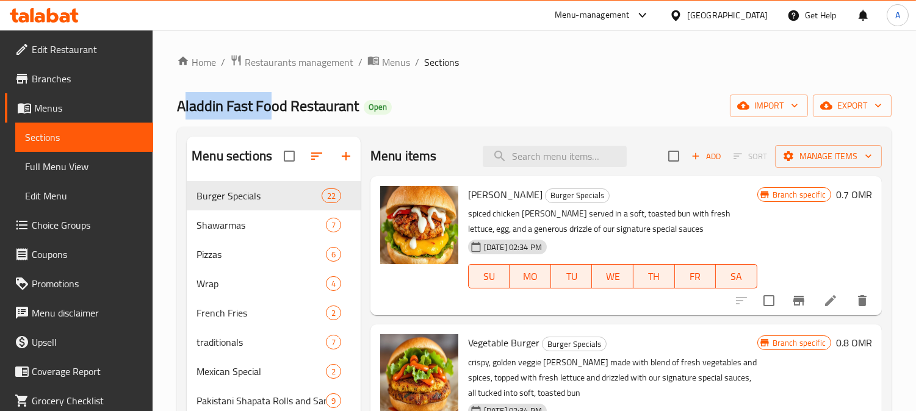
drag, startPoint x: 182, startPoint y: 107, endPoint x: 270, endPoint y: 107, distance: 88.5
click at [270, 107] on span "Aladdin Fast Food Restaurant" at bounding box center [268, 105] width 182 height 27
click at [186, 107] on span "Aladdin Fast Food Restaurant" at bounding box center [268, 105] width 182 height 27
drag, startPoint x: 180, startPoint y: 107, endPoint x: 284, endPoint y: 107, distance: 103.8
click at [284, 107] on span "Aladdin Fast Food Restaurant" at bounding box center [268, 105] width 182 height 27
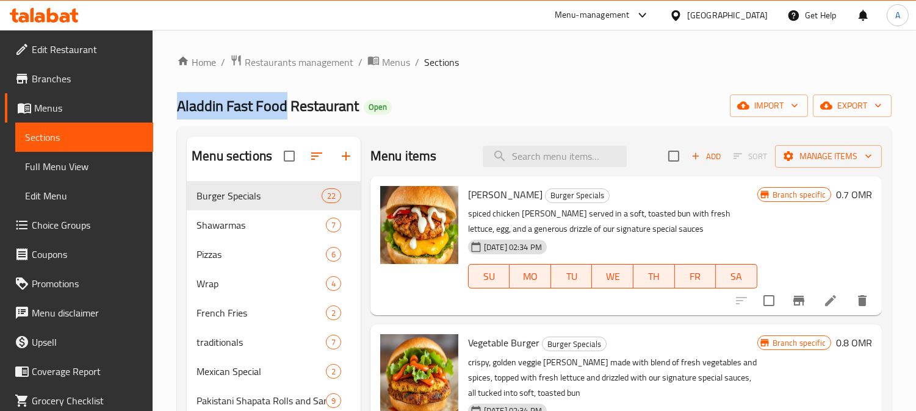
copy span "Aladdin Fast Food"
click at [397, 65] on span "Menus" at bounding box center [396, 62] width 28 height 15
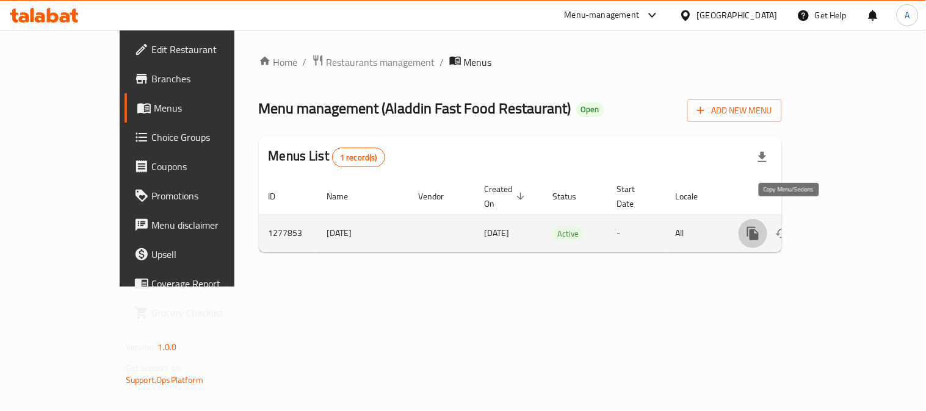
click at [759, 227] on icon "more" at bounding box center [753, 233] width 12 height 13
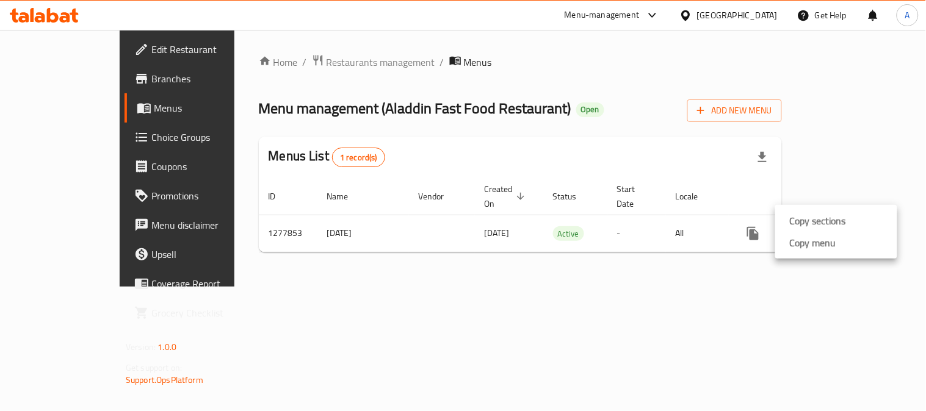
click at [698, 157] on div at bounding box center [463, 205] width 926 height 411
click at [772, 110] on span "Add New Menu" at bounding box center [734, 110] width 75 height 15
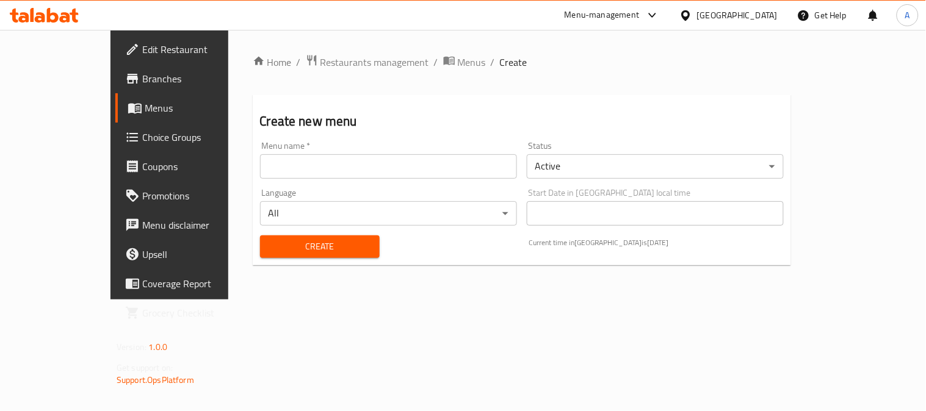
click at [600, 168] on body "​ Menu-management Oman Get Help A Edit Restaurant Branches Menus Choice Groups …" at bounding box center [463, 220] width 926 height 381
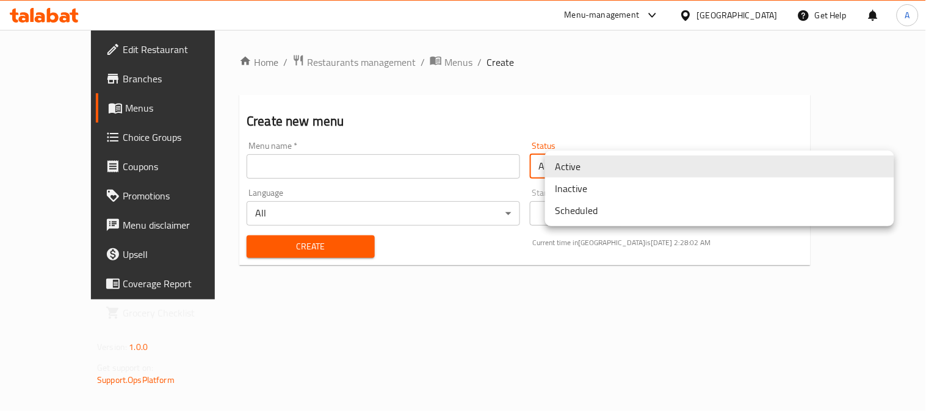
click at [582, 195] on li "Inactive" at bounding box center [719, 189] width 349 height 22
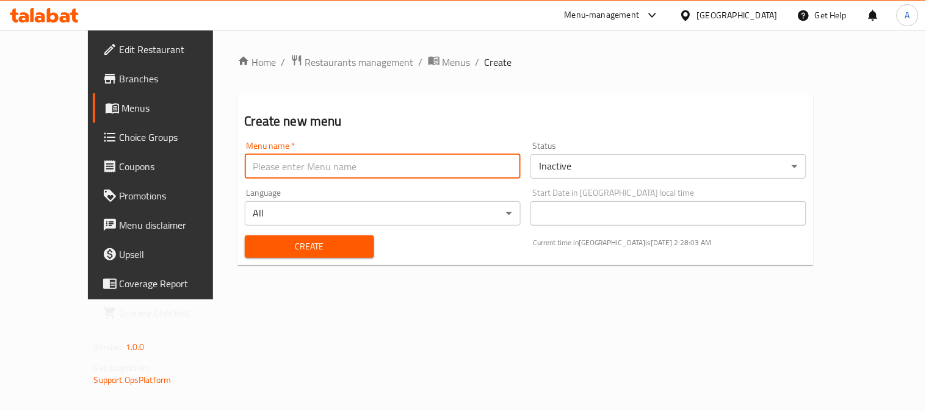
click at [258, 165] on input "text" at bounding box center [383, 166] width 276 height 24
type input "test"
click at [283, 247] on span "Create" at bounding box center [309, 246] width 110 height 15
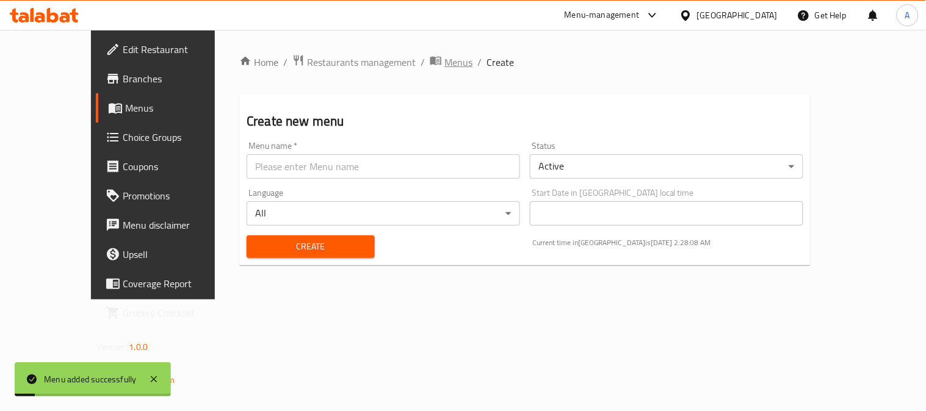
click at [444, 63] on span "Menus" at bounding box center [458, 62] width 28 height 15
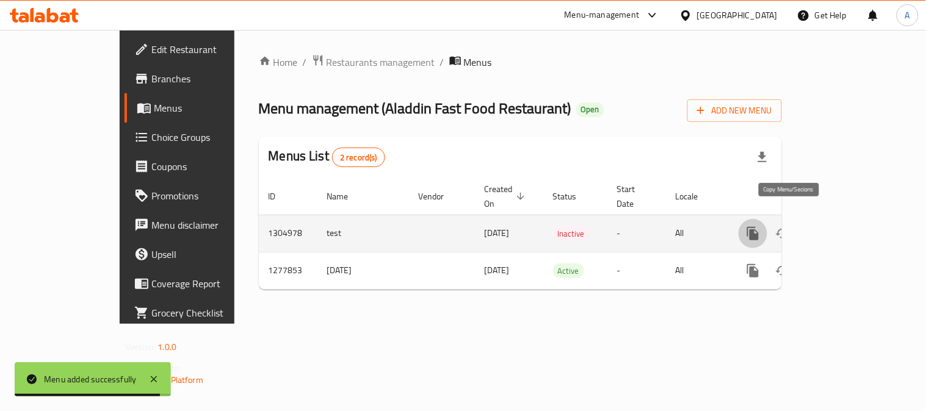
click at [759, 227] on icon "more" at bounding box center [753, 233] width 12 height 13
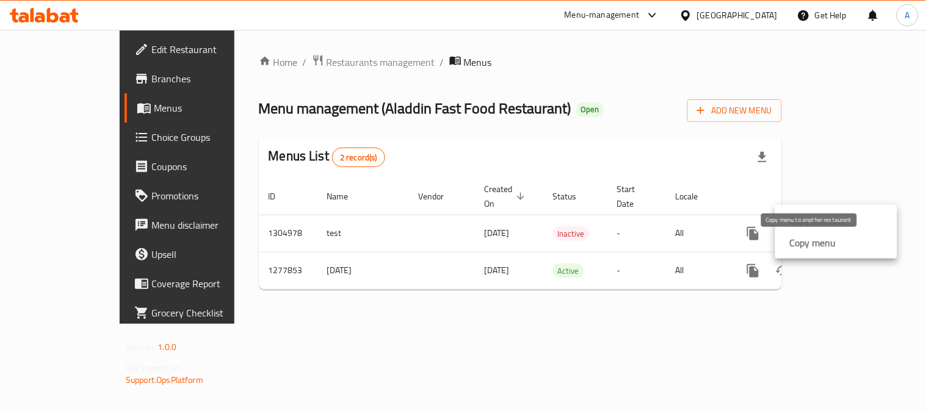
click at [828, 245] on strong "Copy menu" at bounding box center [813, 243] width 46 height 15
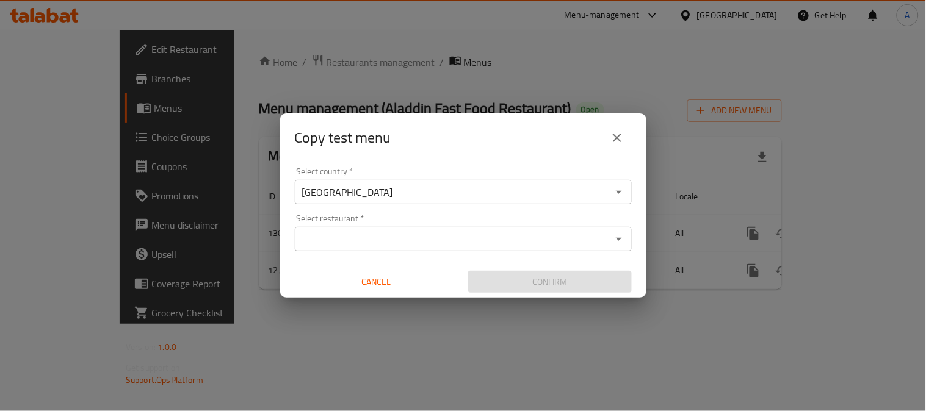
click at [349, 240] on input "Select restaurant   *" at bounding box center [452, 239] width 309 height 17
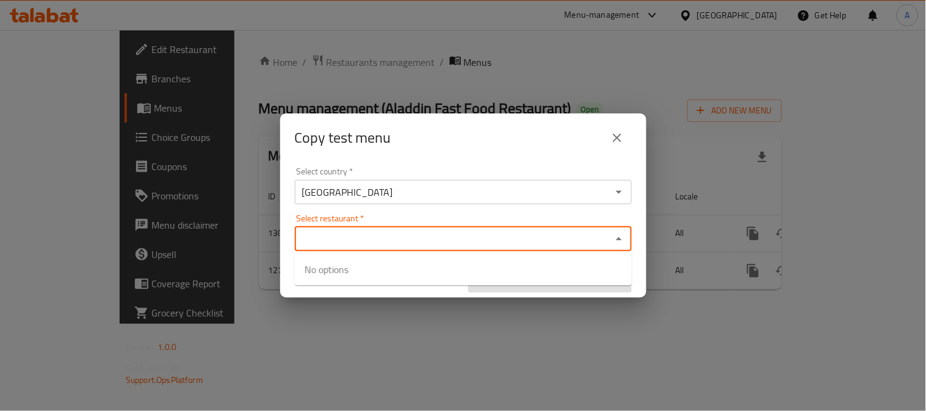
paste input "Muscat Eats"
type input "Muscat Eats"
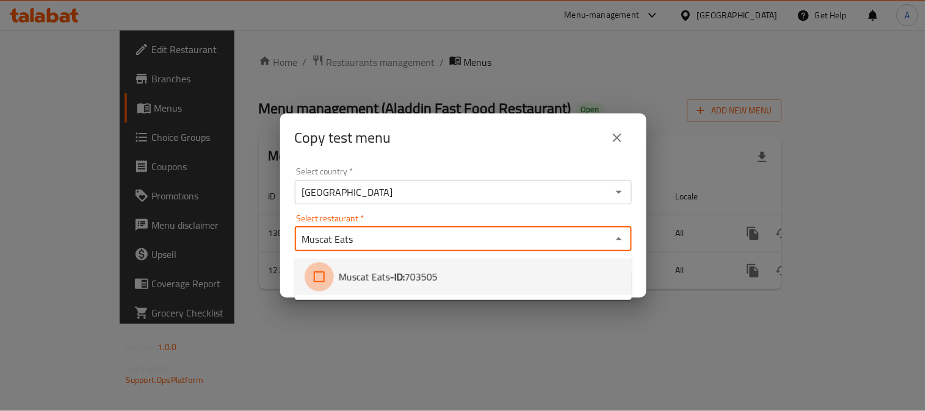
click at [325, 276] on input "checkbox" at bounding box center [319, 276] width 29 height 29
checkbox input "true"
click at [496, 135] on div "Copy test menu" at bounding box center [463, 137] width 337 height 29
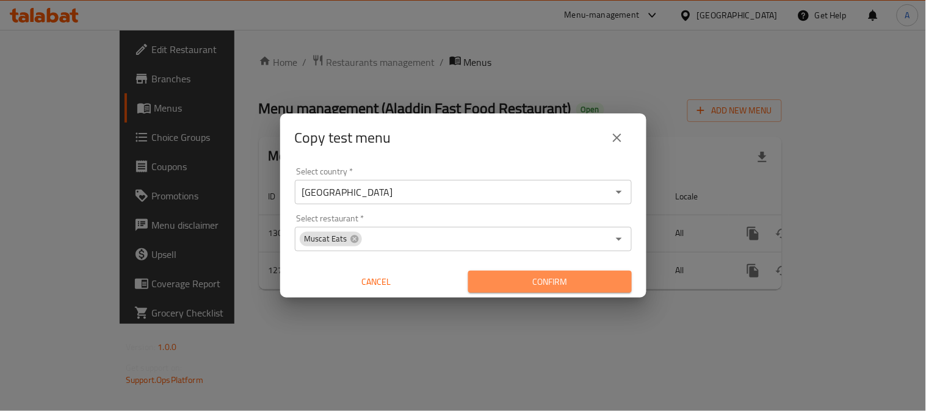
click at [525, 283] on span "Confirm" at bounding box center [550, 282] width 144 height 15
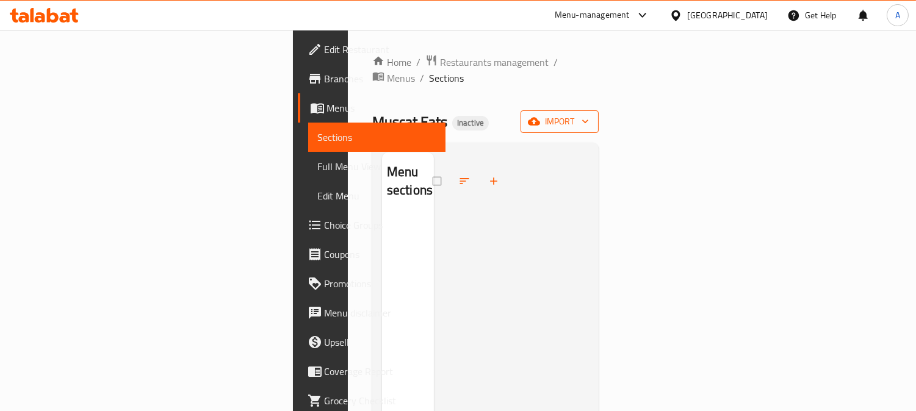
click at [589, 114] on span "import" at bounding box center [559, 121] width 59 height 15
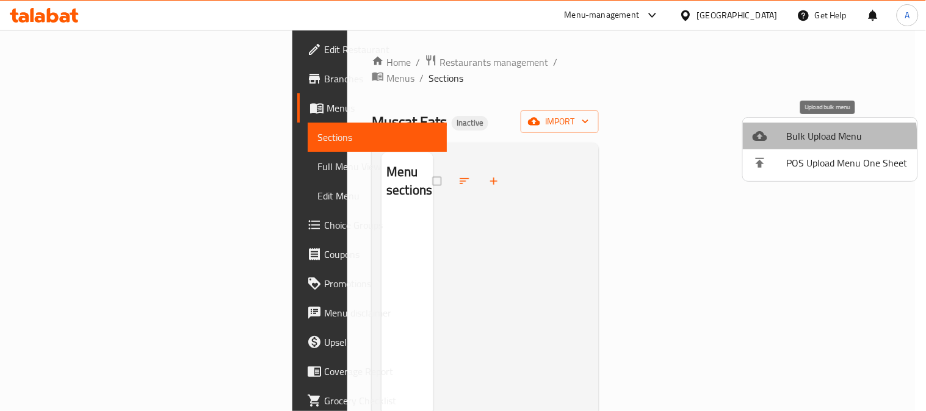
click at [779, 143] on li "Bulk Upload Menu" at bounding box center [830, 136] width 175 height 27
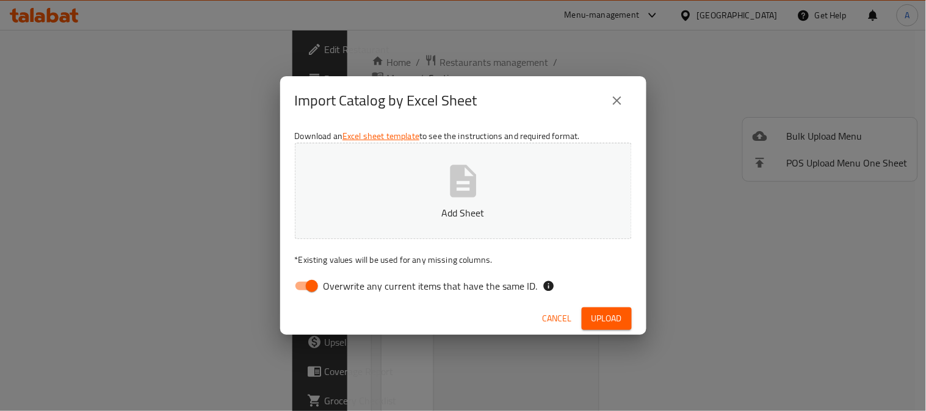
click at [467, 179] on icon "button" at bounding box center [463, 181] width 26 height 32
click at [591, 320] on span "Upload" at bounding box center [606, 318] width 31 height 15
click at [355, 287] on span "Overwrite any current items that have the same ID." at bounding box center [430, 286] width 214 height 15
click at [347, 287] on input "Overwrite any current items that have the same ID." at bounding box center [312, 286] width 70 height 23
checkbox input "false"
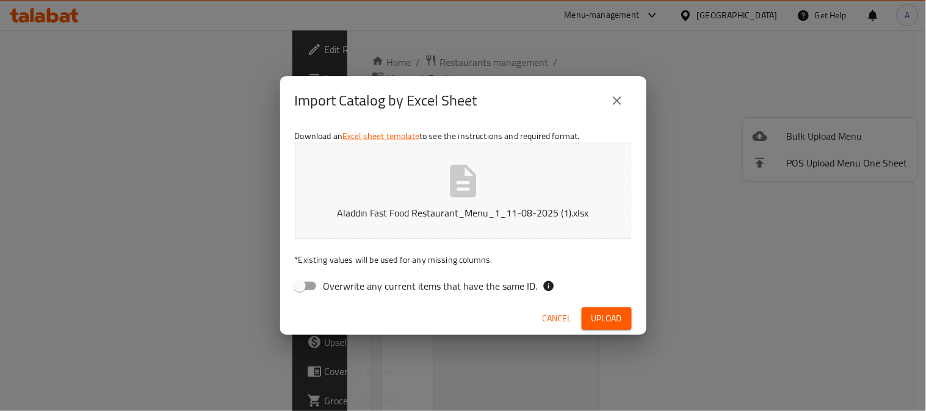
click at [594, 317] on span "Upload" at bounding box center [606, 318] width 31 height 15
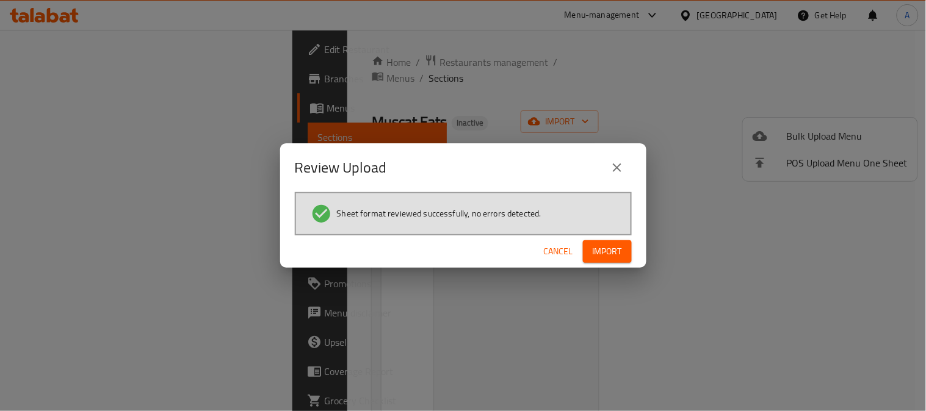
click at [593, 252] on span "Import" at bounding box center [607, 251] width 29 height 15
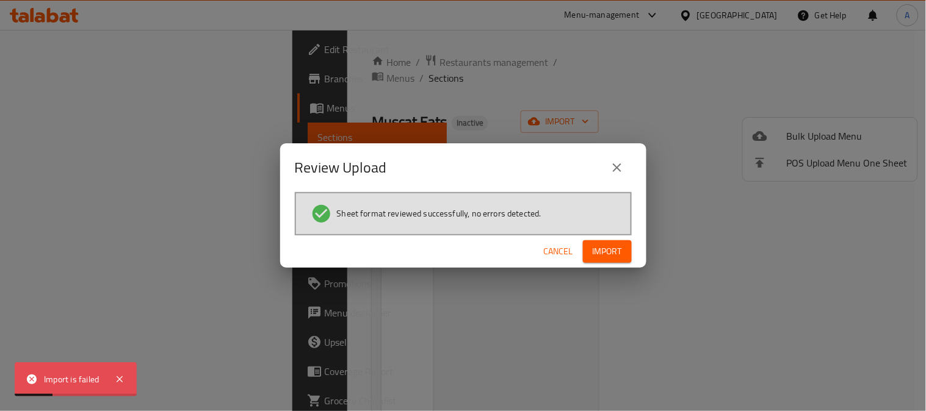
click at [621, 167] on icon "close" at bounding box center [617, 168] width 15 height 15
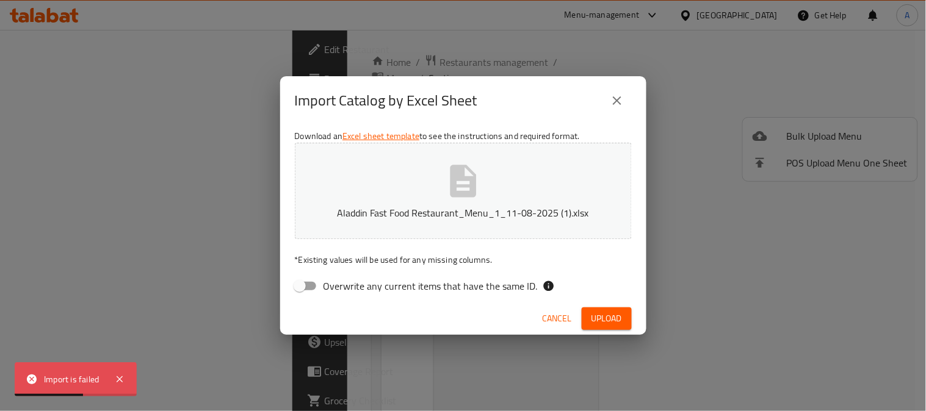
click at [613, 101] on icon "close" at bounding box center [617, 100] width 15 height 15
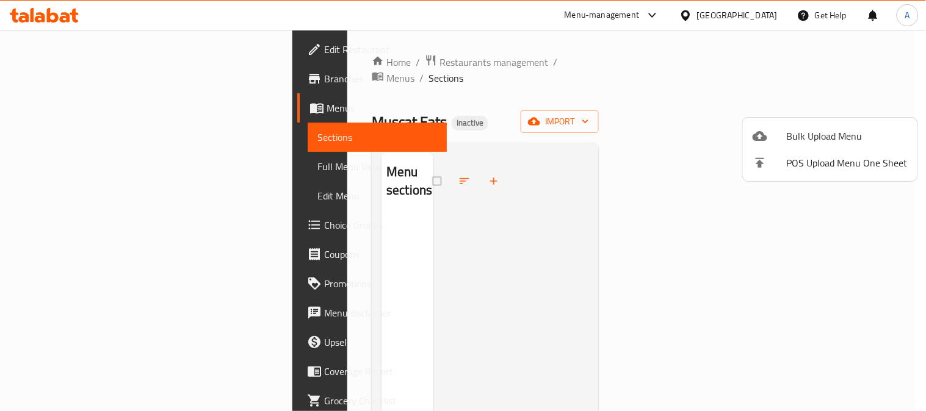
click at [77, 49] on div at bounding box center [463, 205] width 926 height 411
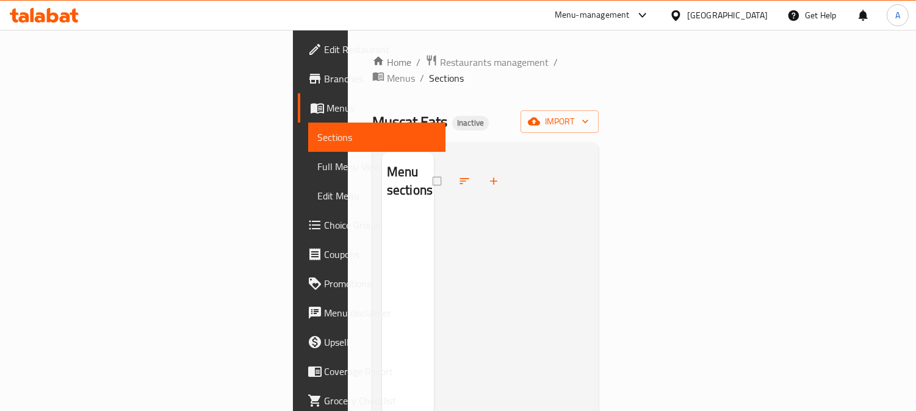
click at [325, 45] on span "Edit Restaurant" at bounding box center [381, 49] width 112 height 15
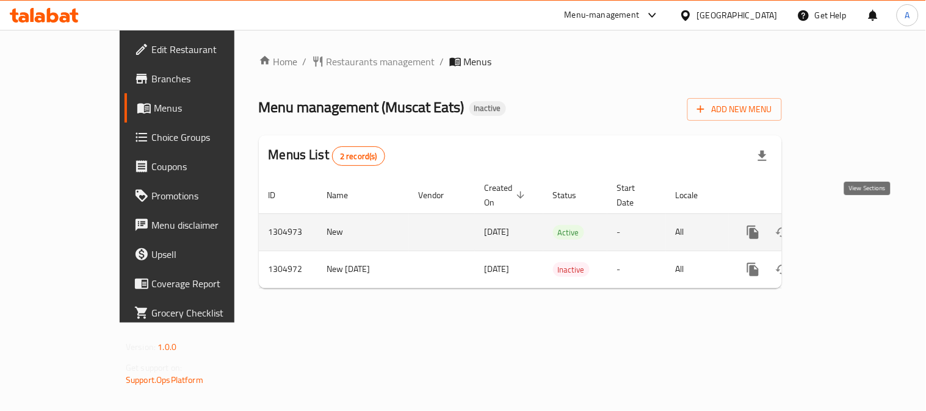
click at [848, 225] on icon "enhanced table" at bounding box center [841, 232] width 15 height 15
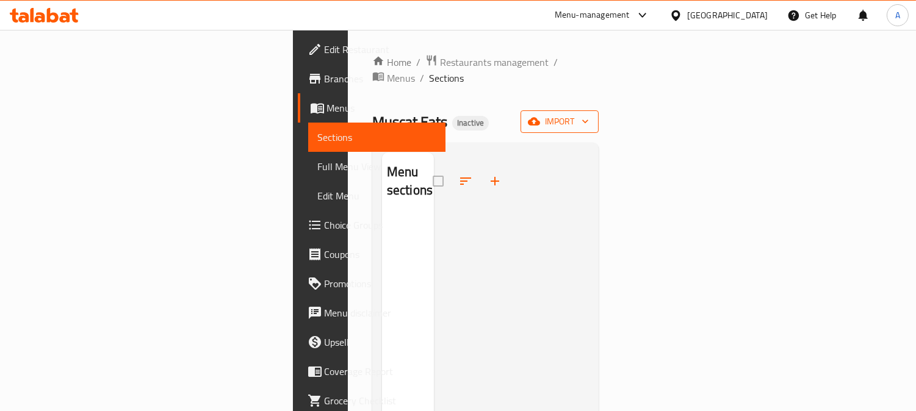
click at [589, 114] on span "import" at bounding box center [559, 121] width 59 height 15
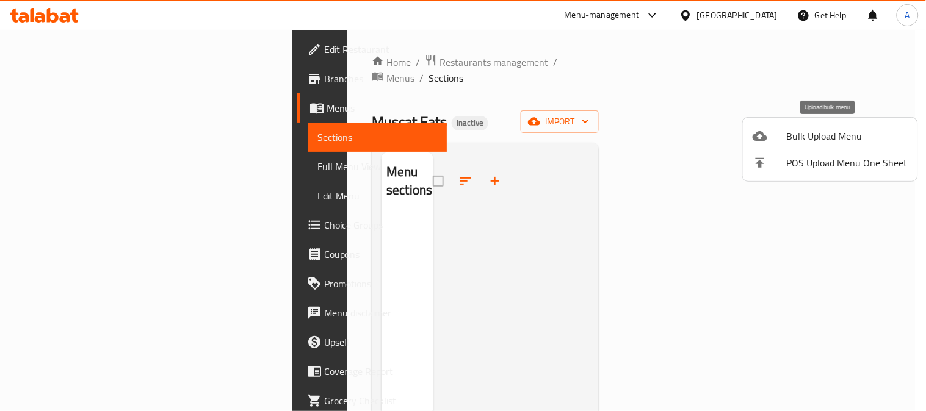
click at [791, 142] on span "Bulk Upload Menu" at bounding box center [847, 136] width 121 height 15
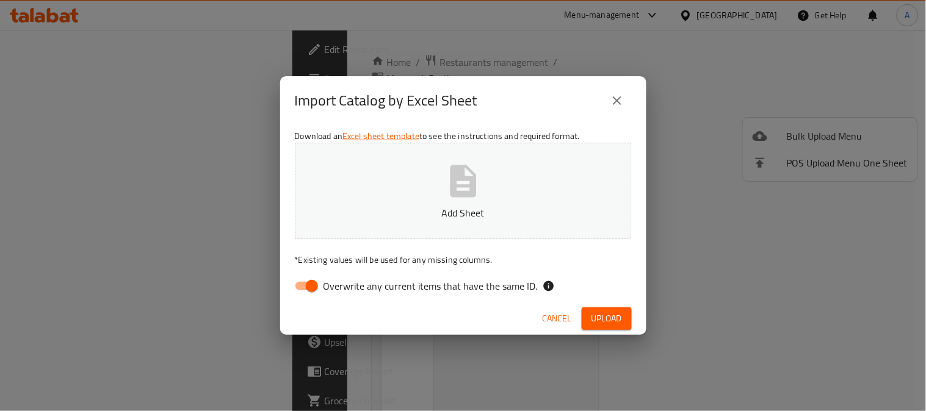
click at [361, 291] on span "Overwrite any current items that have the same ID." at bounding box center [430, 286] width 214 height 15
click at [347, 291] on input "Overwrite any current items that have the same ID." at bounding box center [312, 286] width 70 height 23
checkbox input "false"
click at [460, 197] on icon "button" at bounding box center [463, 181] width 26 height 32
click at [613, 320] on span "Upload" at bounding box center [606, 318] width 31 height 15
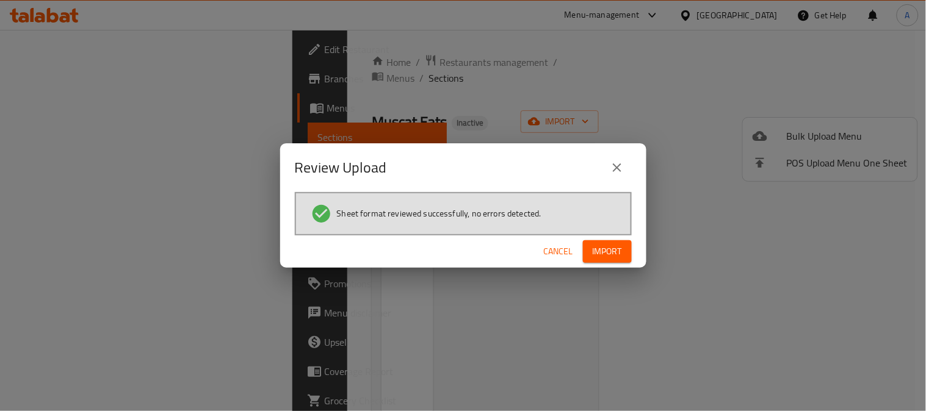
click at [618, 251] on span "Import" at bounding box center [607, 251] width 29 height 15
click at [618, 173] on icon "close" at bounding box center [617, 168] width 15 height 15
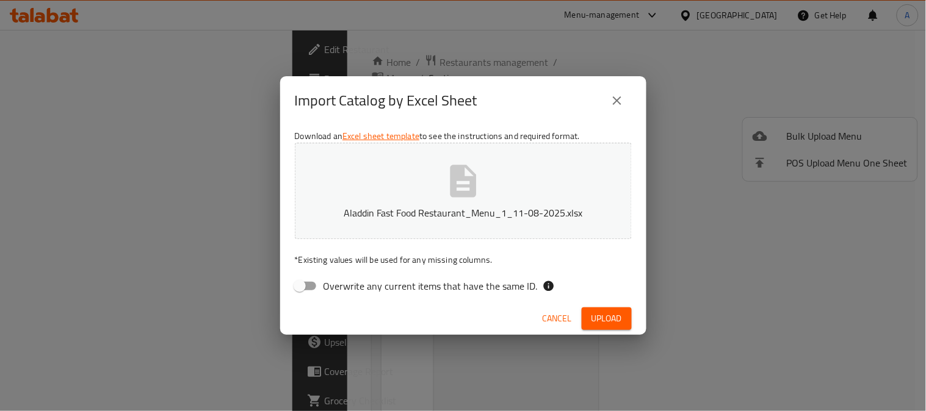
click at [618, 96] on icon "close" at bounding box center [617, 100] width 15 height 15
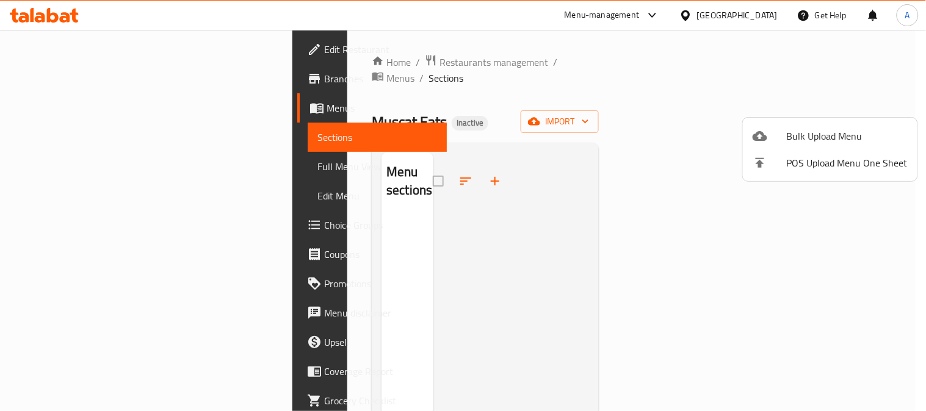
click at [31, 84] on div at bounding box center [463, 205] width 926 height 411
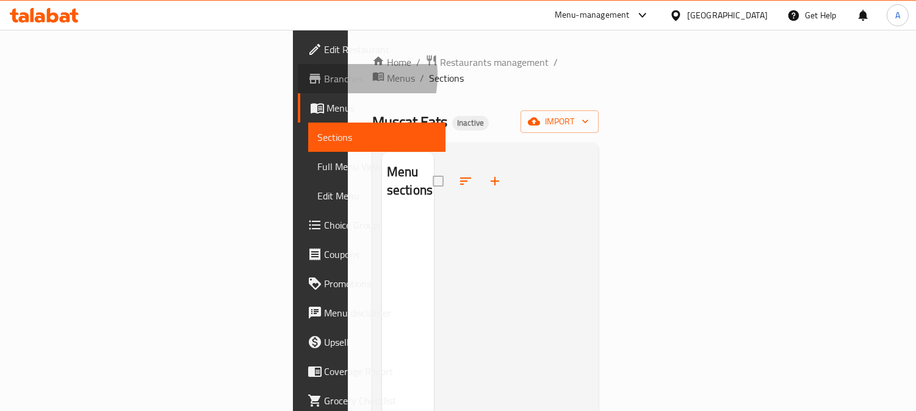
click at [308, 75] on icon at bounding box center [315, 78] width 15 height 15
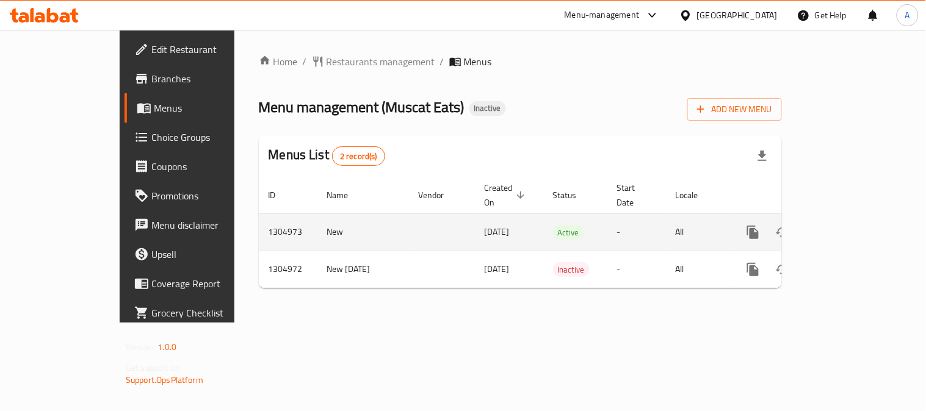
click at [846, 227] on icon "enhanced table" at bounding box center [841, 232] width 11 height 11
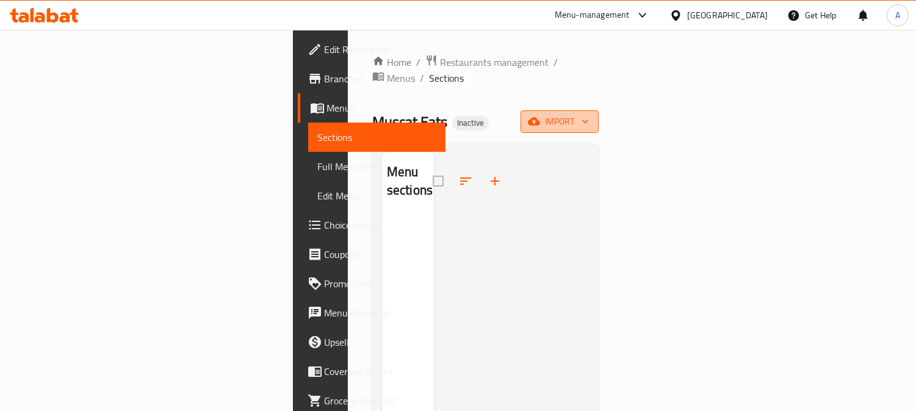
click at [589, 114] on span "import" at bounding box center [559, 121] width 59 height 15
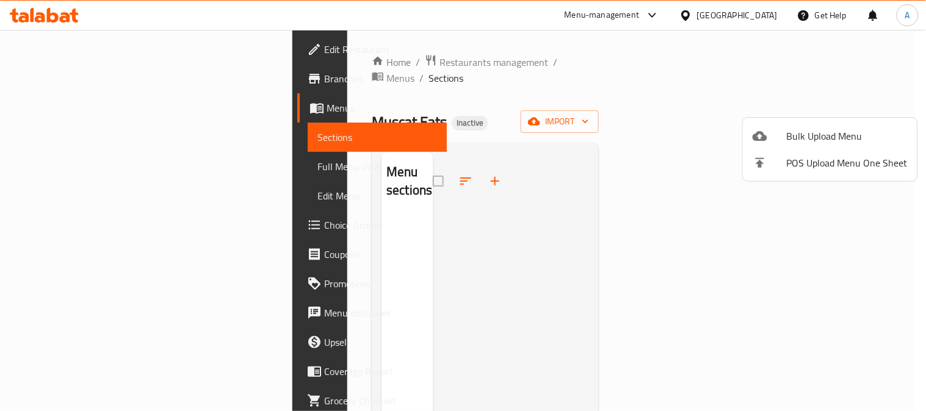
click at [704, 86] on div at bounding box center [463, 205] width 926 height 411
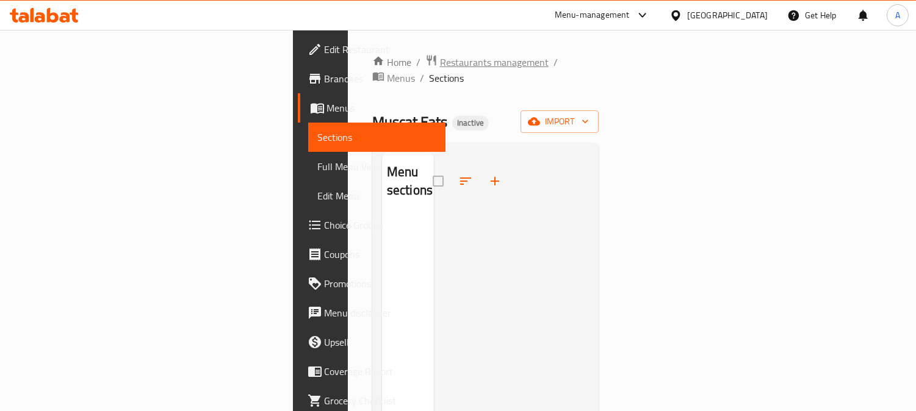
click at [440, 61] on span "Restaurants management" at bounding box center [494, 62] width 109 height 15
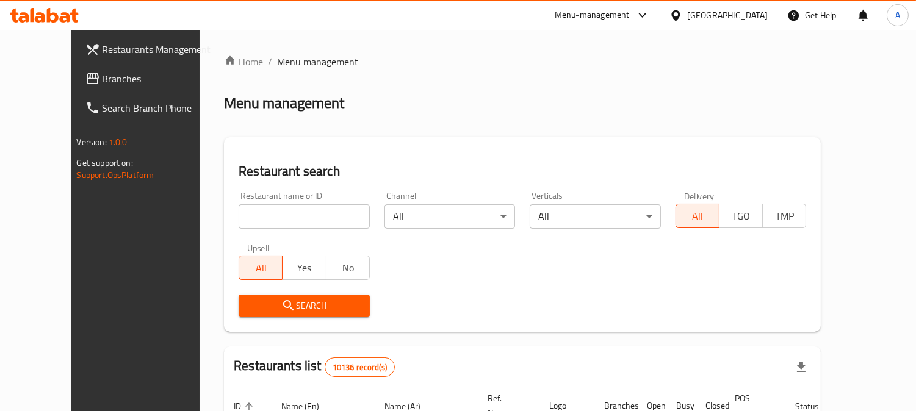
click at [253, 208] on input "search" at bounding box center [304, 216] width 131 height 24
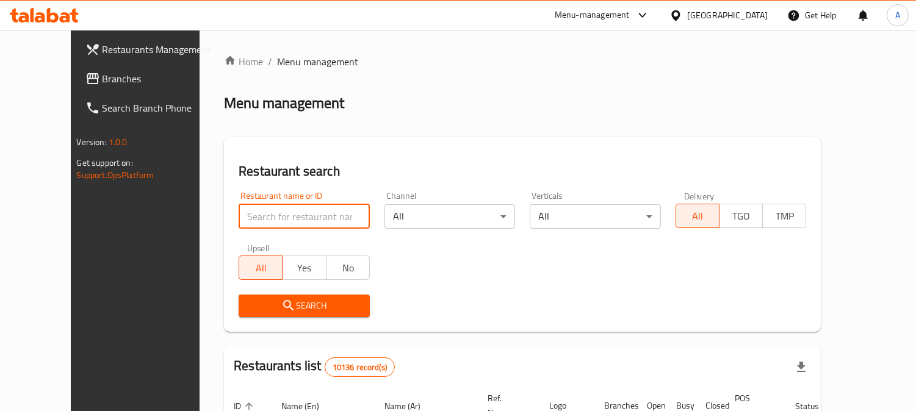
paste input "703505"
type input "703505"
click button "Search" at bounding box center [304, 306] width 131 height 23
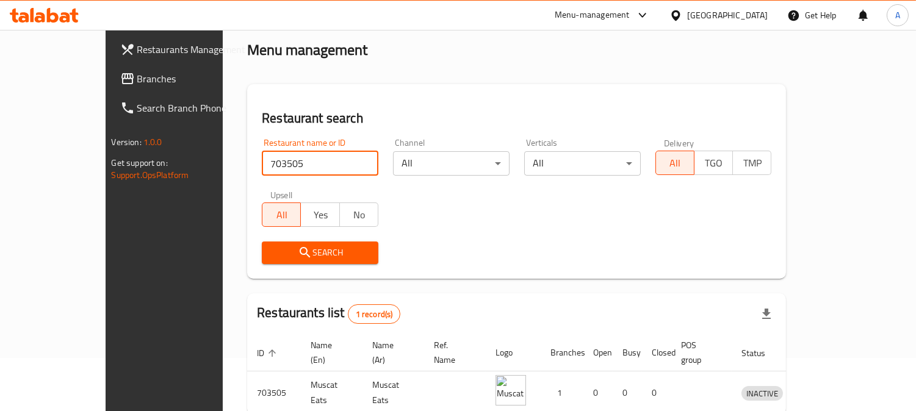
scroll to position [109, 0]
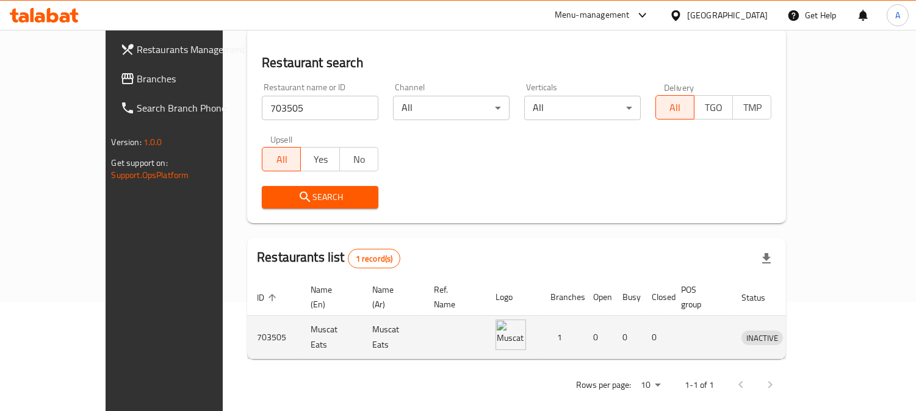
click at [822, 330] on icon "enhanced table" at bounding box center [814, 337] width 15 height 15
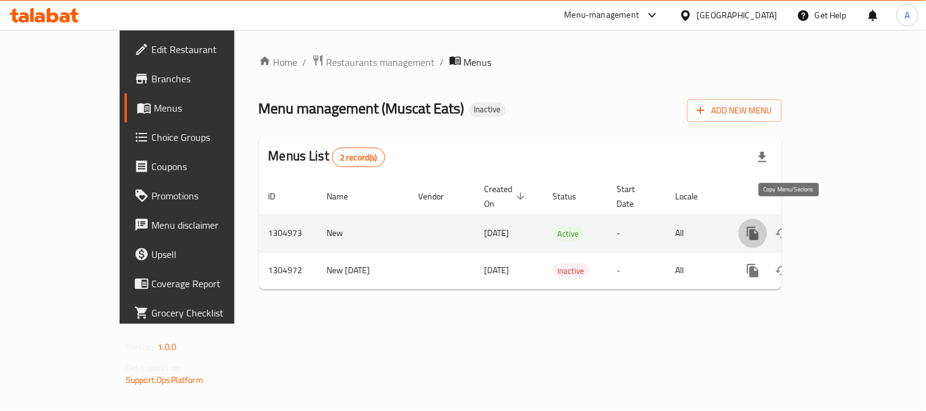
click at [760, 226] on icon "more" at bounding box center [753, 233] width 15 height 15
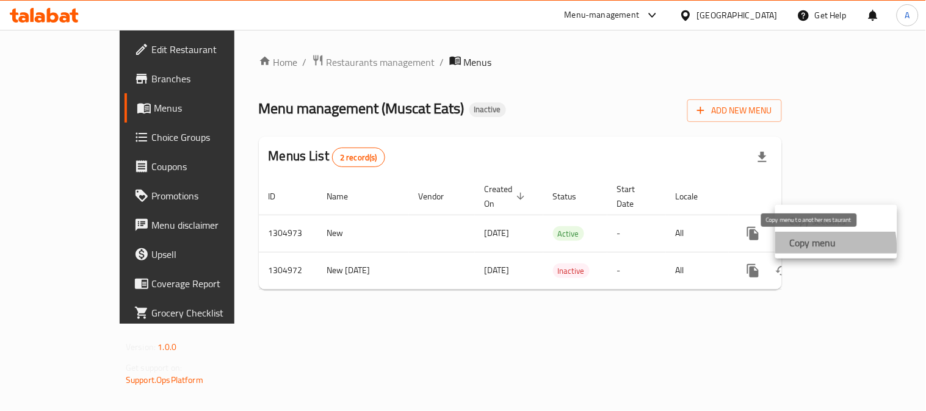
click at [827, 247] on strong "Copy menu" at bounding box center [813, 243] width 46 height 15
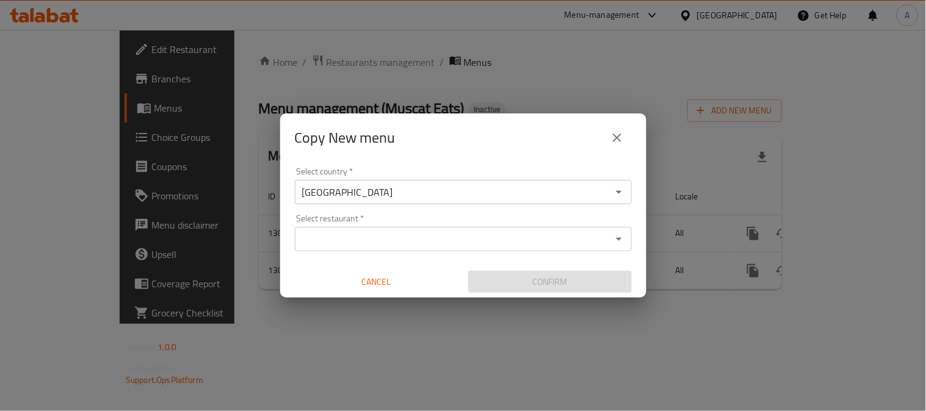
click at [383, 236] on input "Select restaurant   *" at bounding box center [452, 239] width 309 height 17
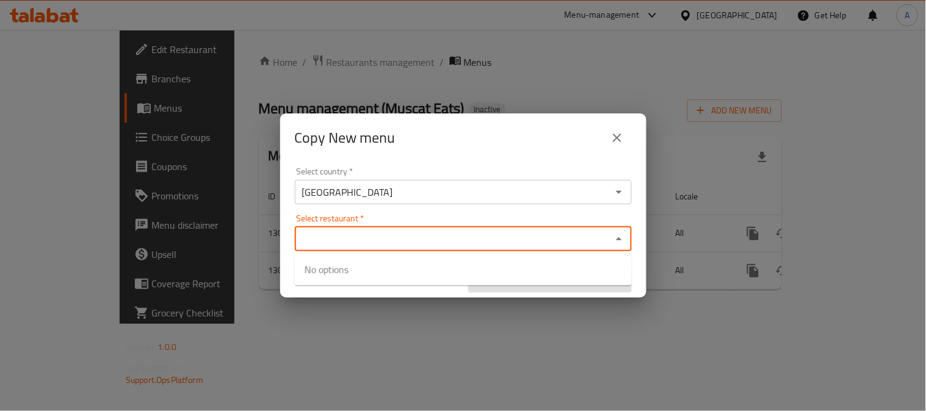
paste input "Aladdin Fast Food"
type input "Aladdin Fast Food"
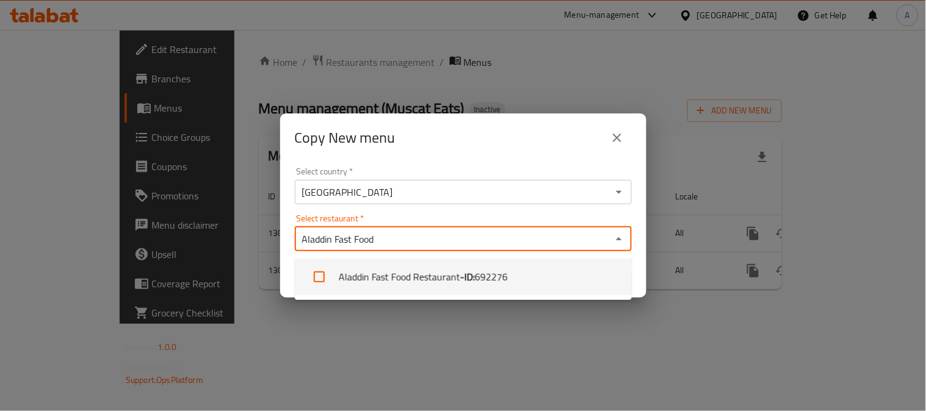
click at [317, 275] on input "checkbox" at bounding box center [319, 276] width 29 height 29
checkbox input "true"
click at [466, 135] on div "Copy New menu" at bounding box center [463, 137] width 337 height 29
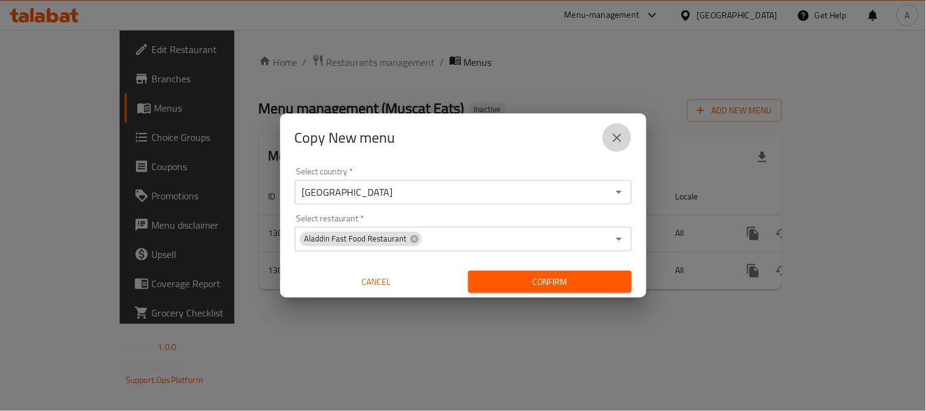
click at [615, 136] on icon "close" at bounding box center [617, 138] width 9 height 9
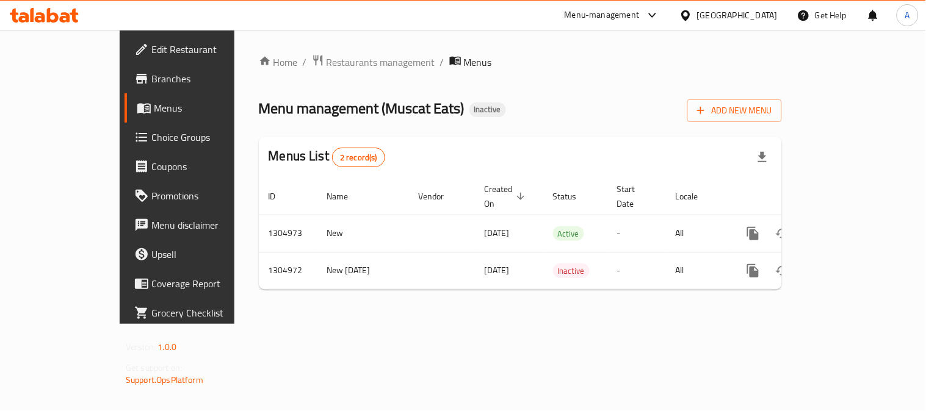
click at [136, 76] on icon at bounding box center [141, 79] width 11 height 10
drag, startPoint x: 309, startPoint y: 108, endPoint x: 383, endPoint y: 109, distance: 73.8
click at [383, 109] on span "Menu management ( Muscat Eats )" at bounding box center [362, 106] width 206 height 27
copy span "Muscat Eats"
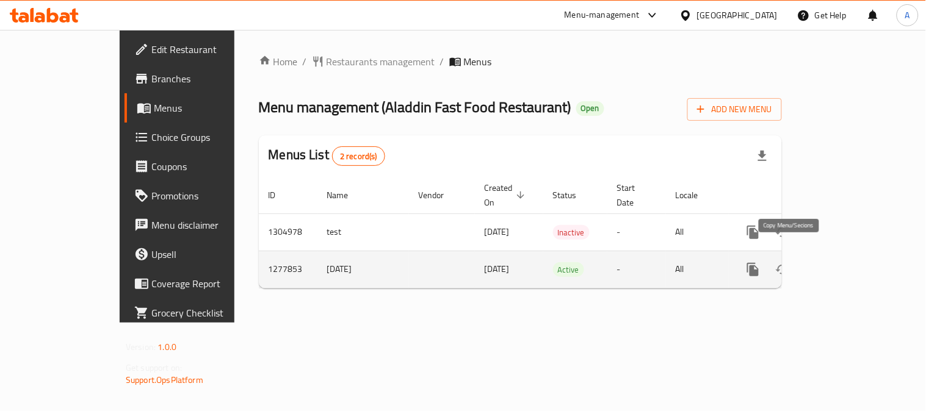
click at [760, 263] on icon "more" at bounding box center [753, 269] width 15 height 15
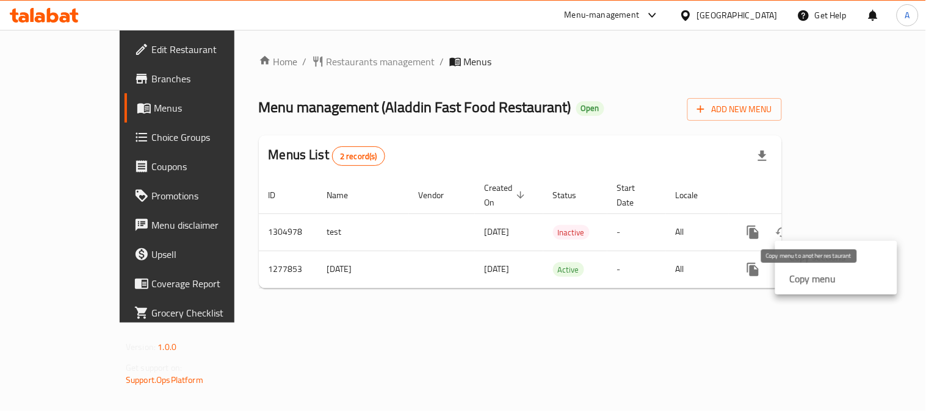
click at [801, 279] on strong "Copy menu" at bounding box center [813, 279] width 46 height 15
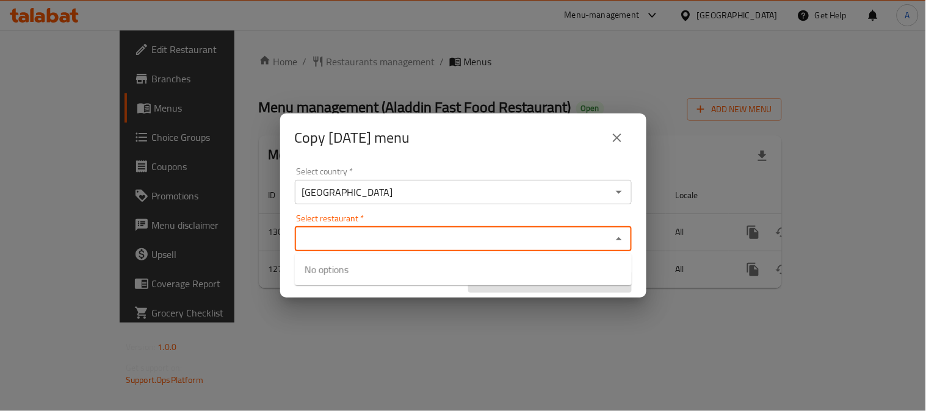
click at [343, 231] on input "Select restaurant   *" at bounding box center [452, 239] width 309 height 17
paste input "Muscat Eats"
type input "Muscat Eats"
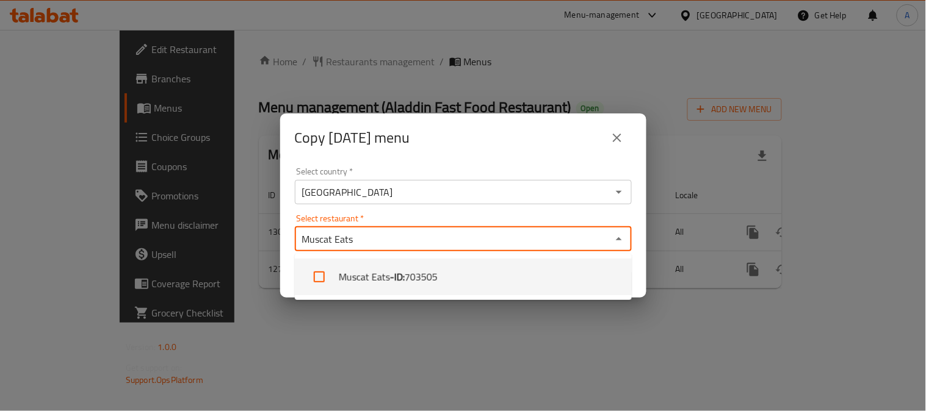
click at [324, 276] on input "checkbox" at bounding box center [319, 276] width 29 height 29
checkbox input "true"
click at [480, 131] on div "Copy 20/02/2025 menu" at bounding box center [463, 137] width 337 height 29
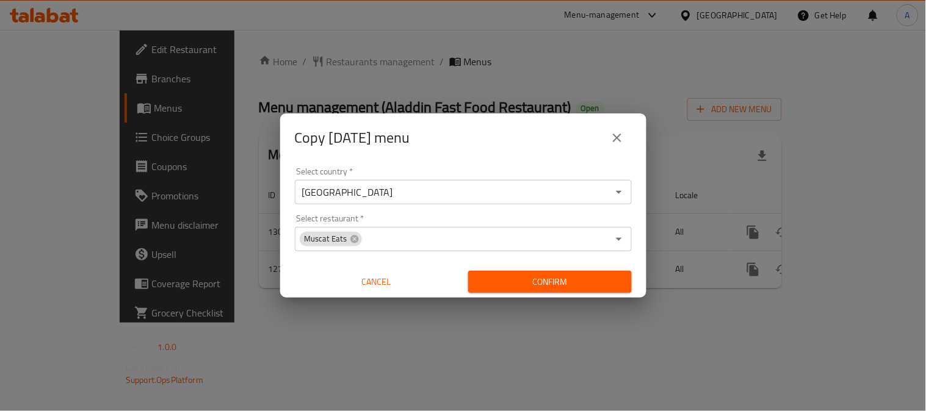
drag, startPoint x: 523, startPoint y: 278, endPoint x: 569, endPoint y: 298, distance: 50.3
click at [524, 278] on span "Confirm" at bounding box center [550, 282] width 144 height 15
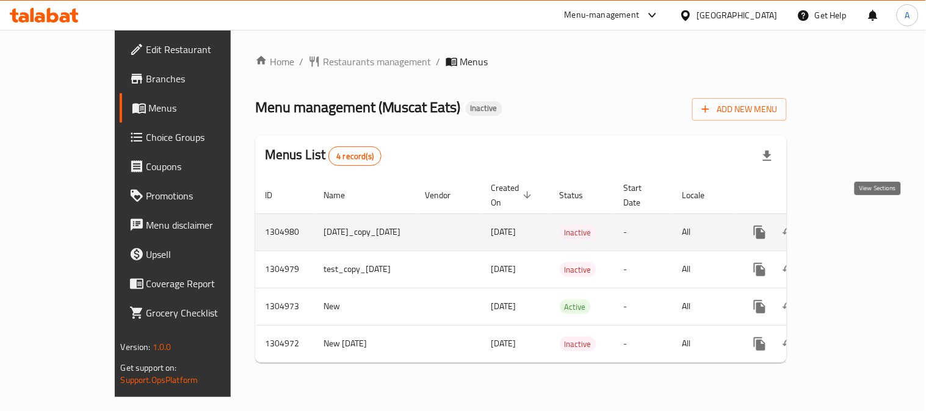
click at [862, 218] on link "enhanced table" at bounding box center [847, 232] width 29 height 29
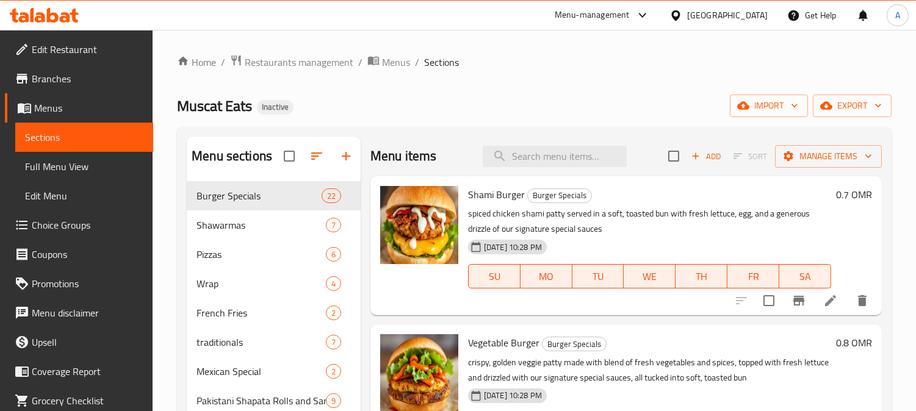
click at [55, 171] on span "Full Menu View" at bounding box center [84, 166] width 118 height 15
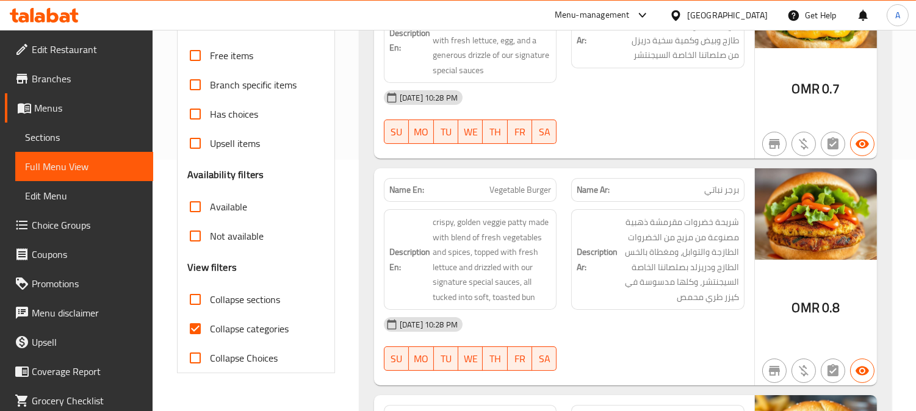
scroll to position [271, 0]
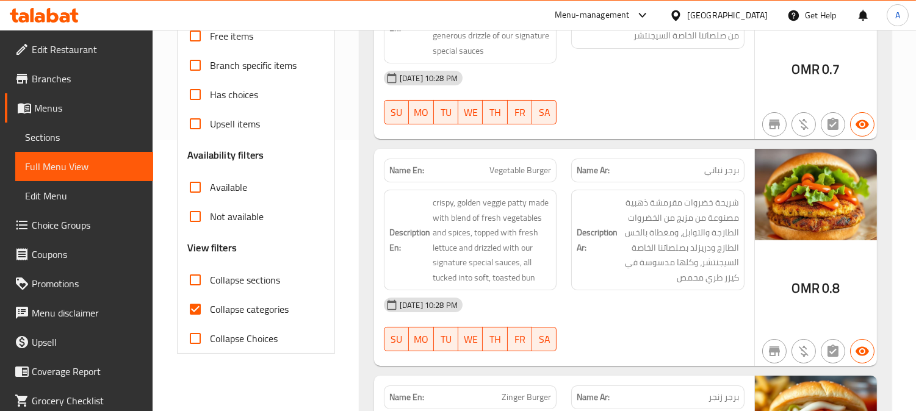
click at [195, 322] on input "Collapse categories" at bounding box center [195, 309] width 29 height 29
checkbox input "false"
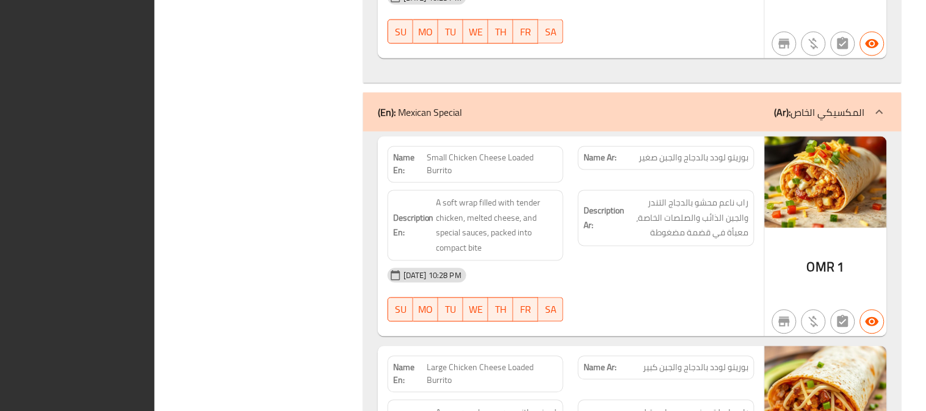
scroll to position [0, 0]
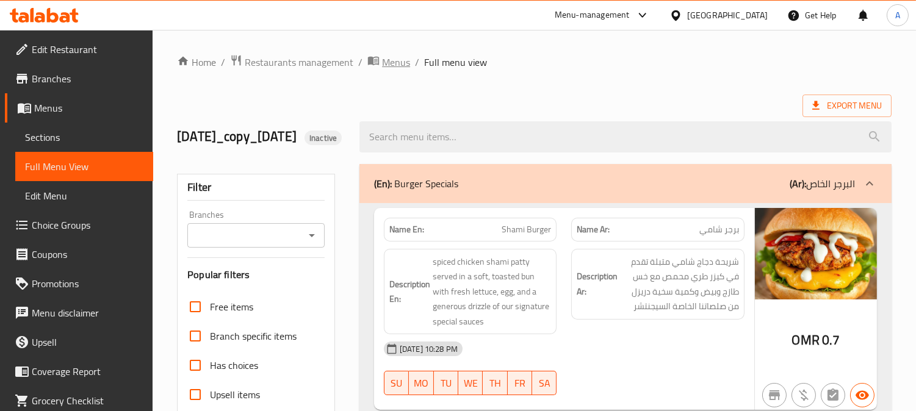
click at [395, 56] on span "Menus" at bounding box center [396, 62] width 28 height 15
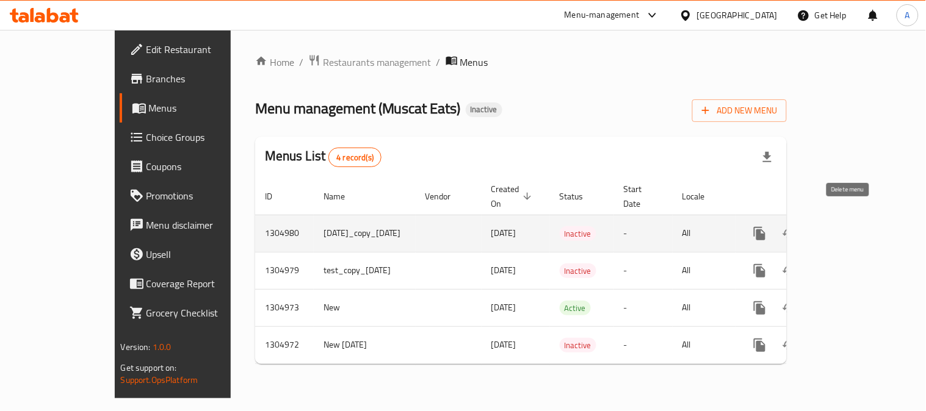
click at [826, 226] on icon "enhanced table" at bounding box center [818, 233] width 15 height 15
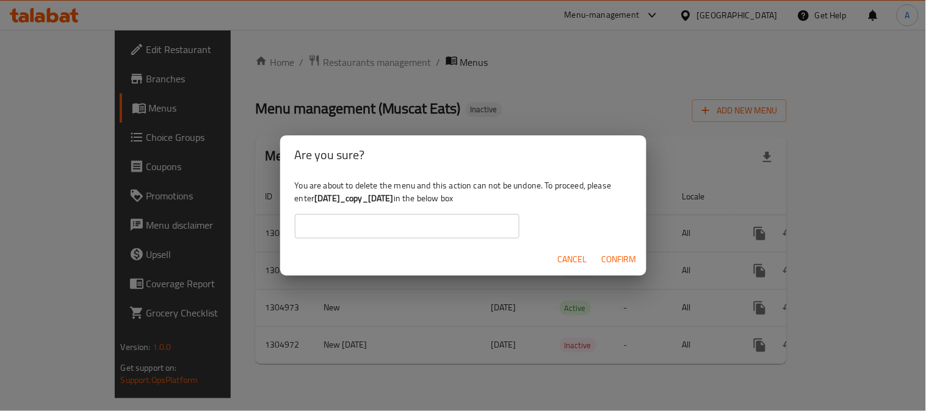
drag, startPoint x: 316, startPoint y: 196, endPoint x: 435, endPoint y: 197, distance: 119.6
click at [394, 197] on b "20/02/2025_copy_11/08/2025" at bounding box center [353, 198] width 79 height 16
copy b "20/02/2025_copy_11/08/2025"
click at [357, 225] on input "text" at bounding box center [407, 226] width 225 height 24
paste input "20/02/2025_copy_11/08/2025"
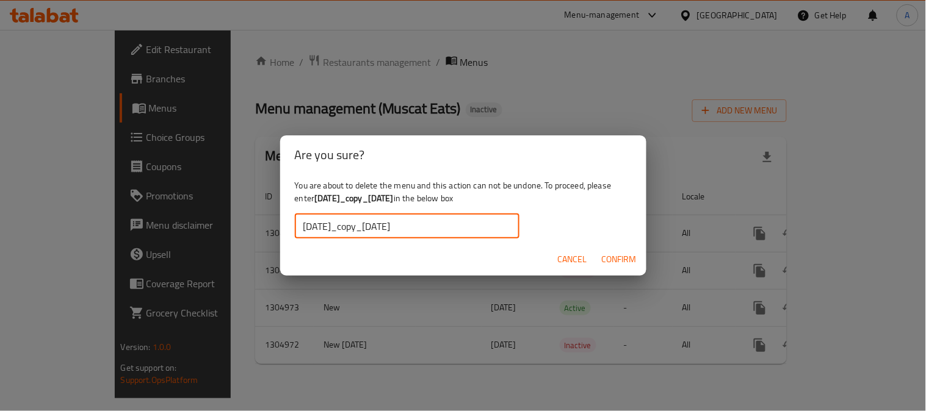
type input "20/02/2025_copy_11/08/2025"
click at [612, 255] on span "Confirm" at bounding box center [619, 259] width 35 height 15
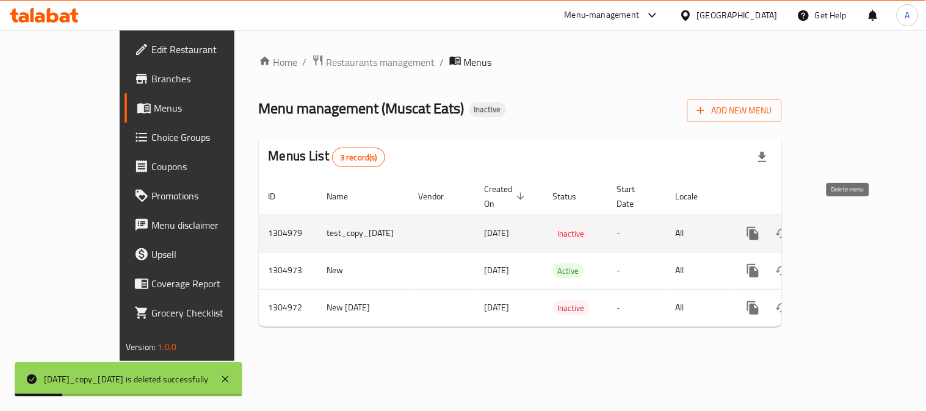
click at [816, 228] on icon "enhanced table" at bounding box center [811, 233] width 9 height 11
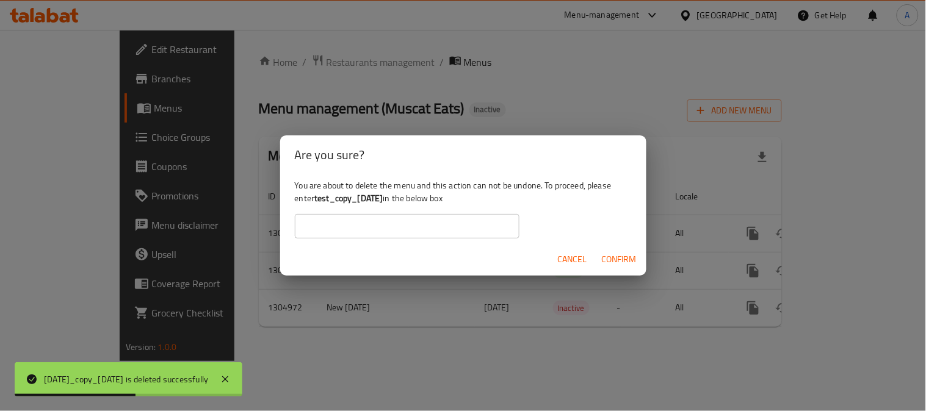
drag, startPoint x: 314, startPoint y: 198, endPoint x: 404, endPoint y: 197, distance: 89.7
click at [404, 197] on div "You are about to delete the menu and this action can not be undone. To proceed,…" at bounding box center [463, 209] width 366 height 68
copy div "test_copy_11/08/2025"
click at [358, 227] on input "text" at bounding box center [407, 226] width 225 height 24
paste input "test_copy_11/08/2025"
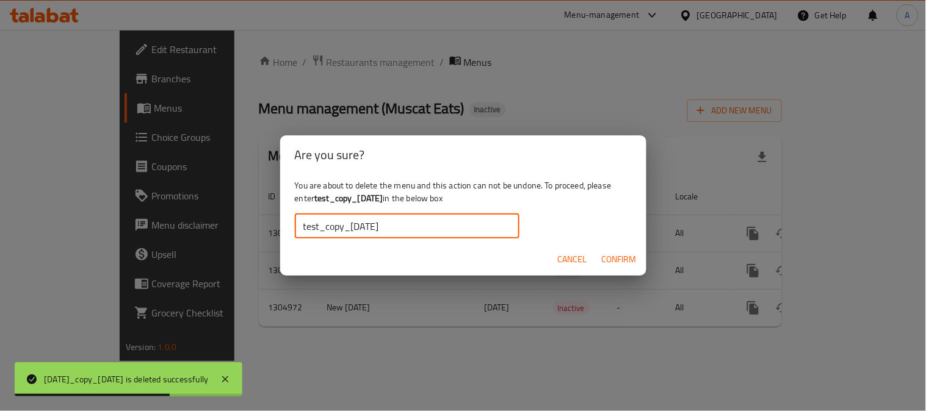
click at [602, 256] on span "Confirm" at bounding box center [619, 259] width 35 height 15
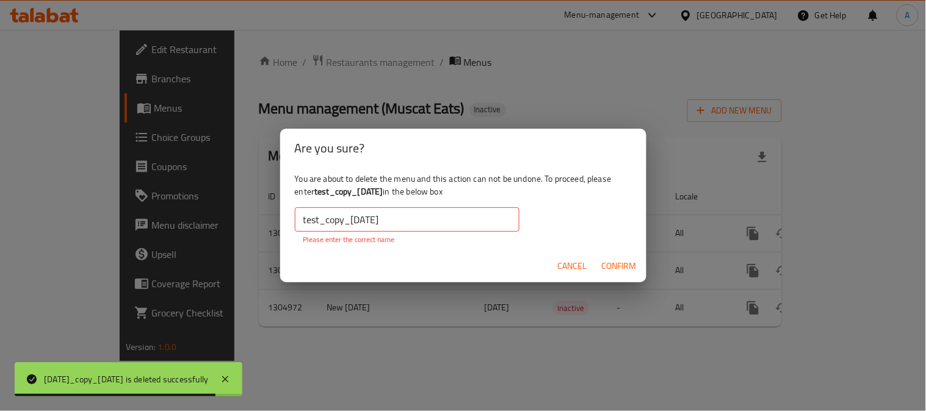
click at [305, 220] on input "test_copy_11/08/2025" at bounding box center [407, 220] width 225 height 24
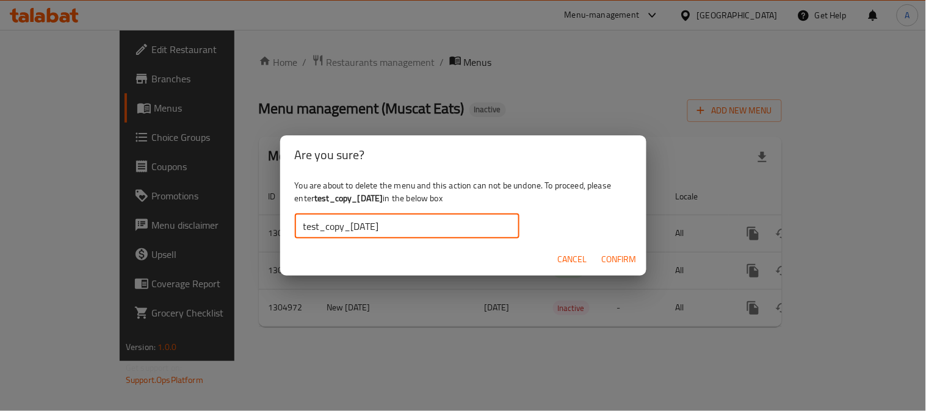
type input "test_copy_11/08/2025"
click at [618, 254] on span "Confirm" at bounding box center [619, 259] width 35 height 15
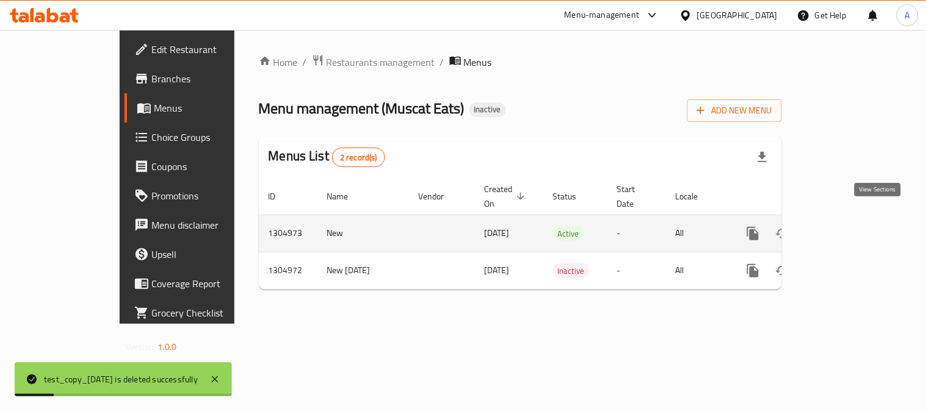
click at [848, 226] on icon "enhanced table" at bounding box center [841, 233] width 15 height 15
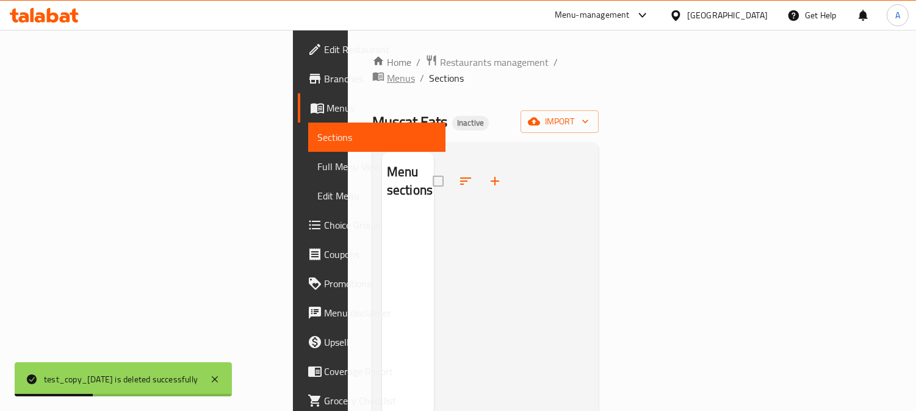
click at [393, 71] on span "Menus" at bounding box center [401, 78] width 28 height 15
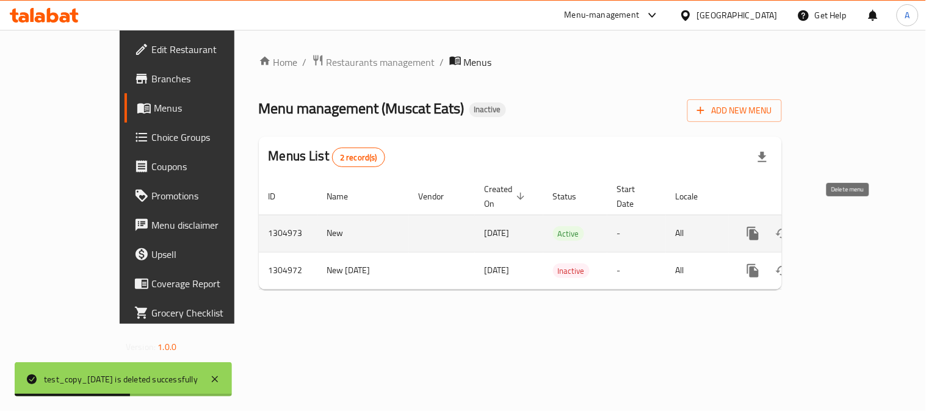
click at [819, 226] on icon "enhanced table" at bounding box center [811, 233] width 15 height 15
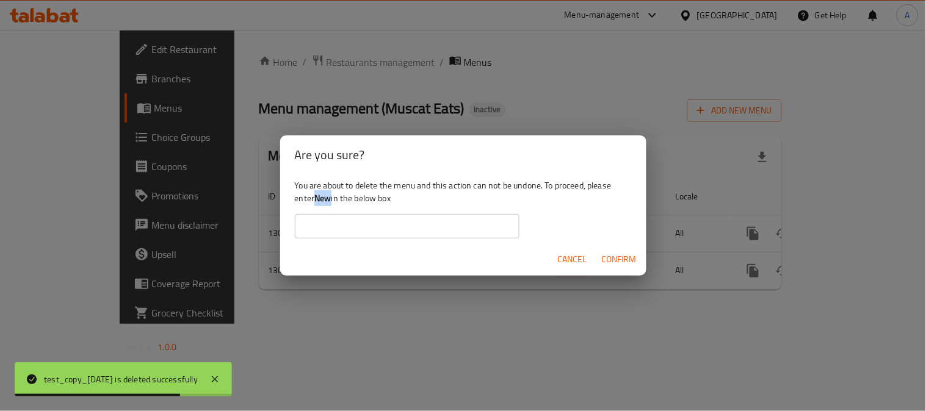
drag, startPoint x: 324, startPoint y: 197, endPoint x: 331, endPoint y: 198, distance: 6.8
click at [331, 198] on b "New" at bounding box center [322, 198] width 16 height 16
copy b "New"
click at [315, 222] on input "text" at bounding box center [407, 226] width 225 height 24
paste input "New"
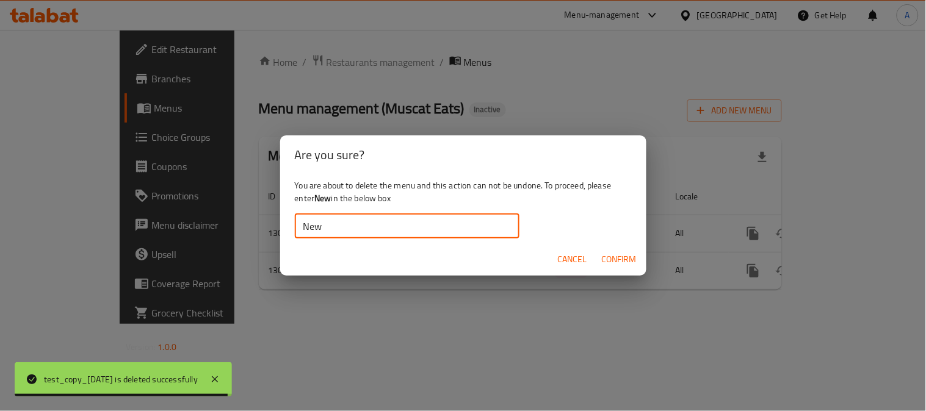
type input "New"
drag, startPoint x: 616, startPoint y: 256, endPoint x: 638, endPoint y: 261, distance: 21.8
click at [616, 256] on span "Confirm" at bounding box center [619, 259] width 35 height 15
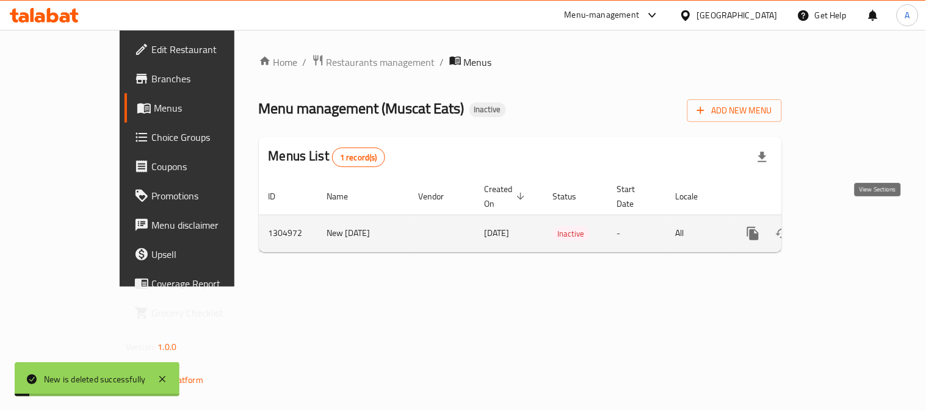
click at [848, 227] on icon "enhanced table" at bounding box center [841, 233] width 15 height 15
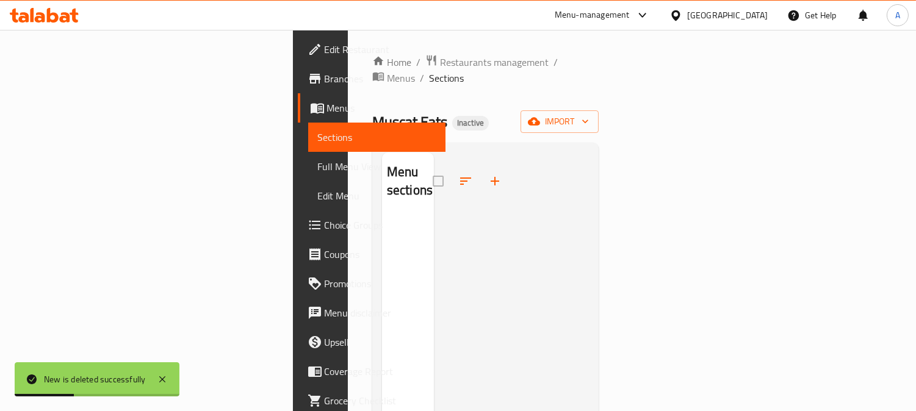
click at [308, 81] on icon at bounding box center [315, 78] width 15 height 15
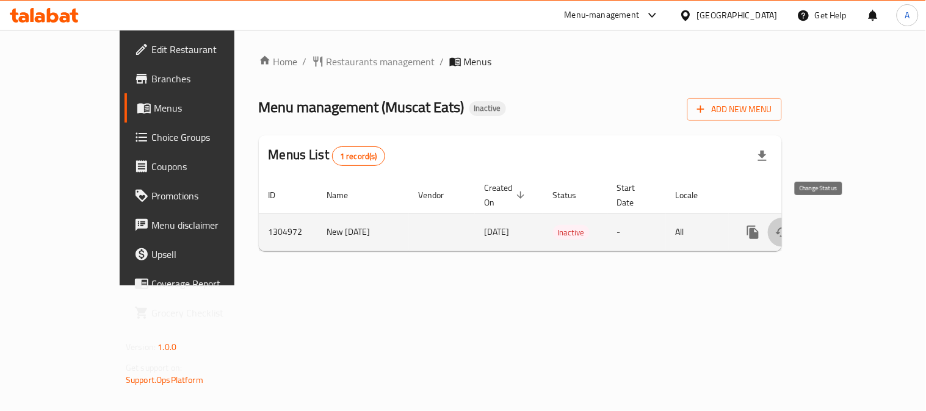
click at [797, 226] on button "enhanced table" at bounding box center [782, 232] width 29 height 29
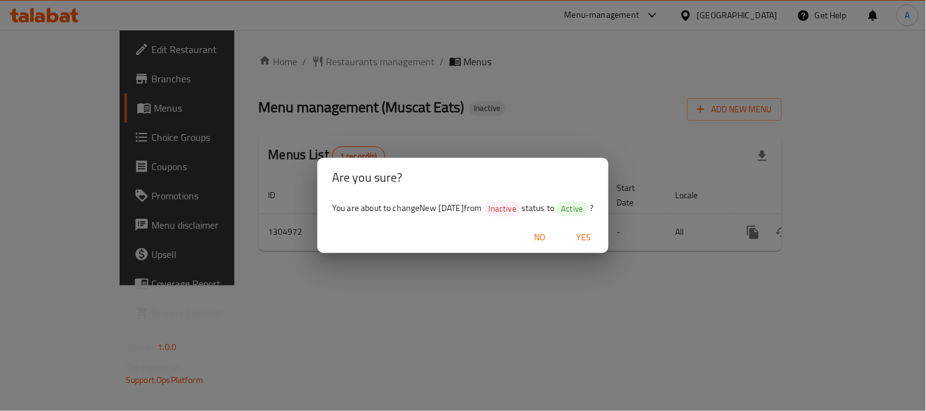
click at [588, 240] on span "Yes" at bounding box center [583, 237] width 29 height 15
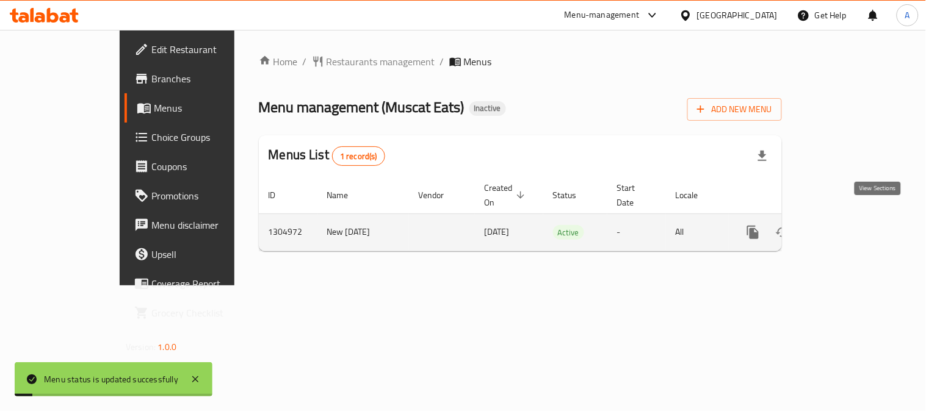
click at [856, 218] on link "enhanced table" at bounding box center [840, 232] width 29 height 29
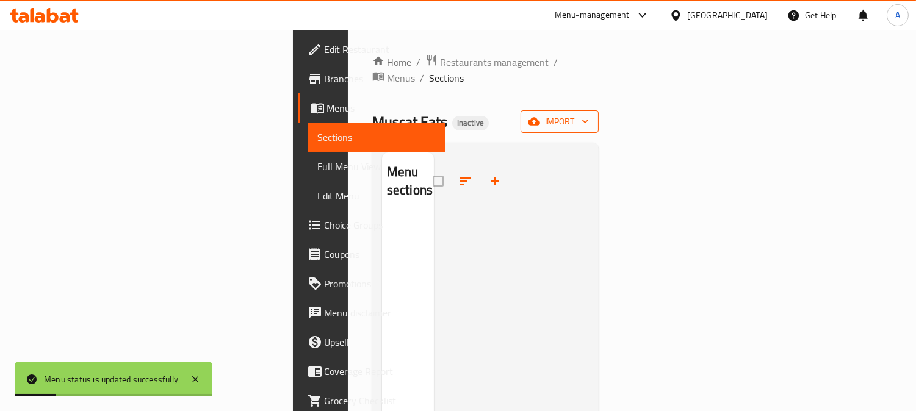
click at [589, 114] on span "import" at bounding box center [559, 121] width 59 height 15
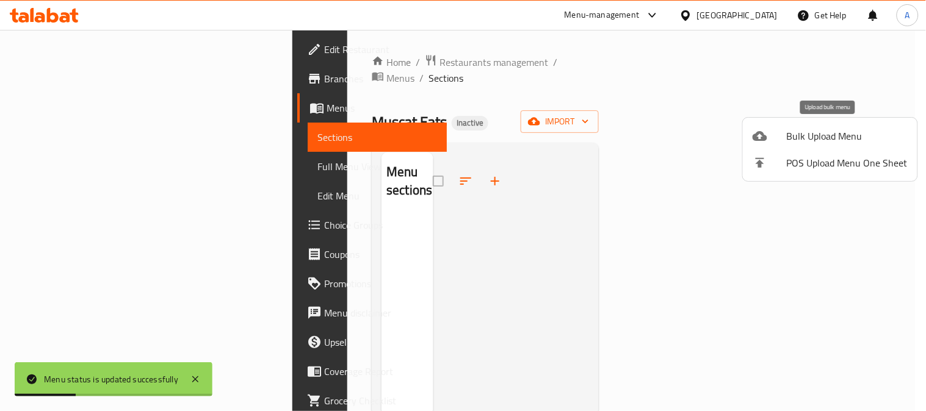
click at [789, 137] on span "Bulk Upload Menu" at bounding box center [847, 136] width 121 height 15
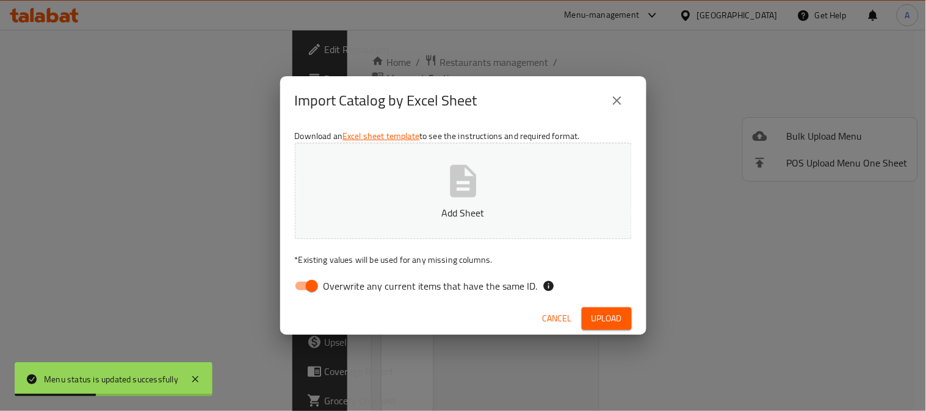
click at [358, 280] on span "Overwrite any current items that have the same ID." at bounding box center [430, 286] width 214 height 15
click at [347, 280] on input "Overwrite any current items that have the same ID." at bounding box center [312, 286] width 70 height 23
checkbox input "false"
click at [424, 208] on p "Add Sheet" at bounding box center [463, 213] width 299 height 15
click at [594, 318] on span "Upload" at bounding box center [606, 318] width 31 height 15
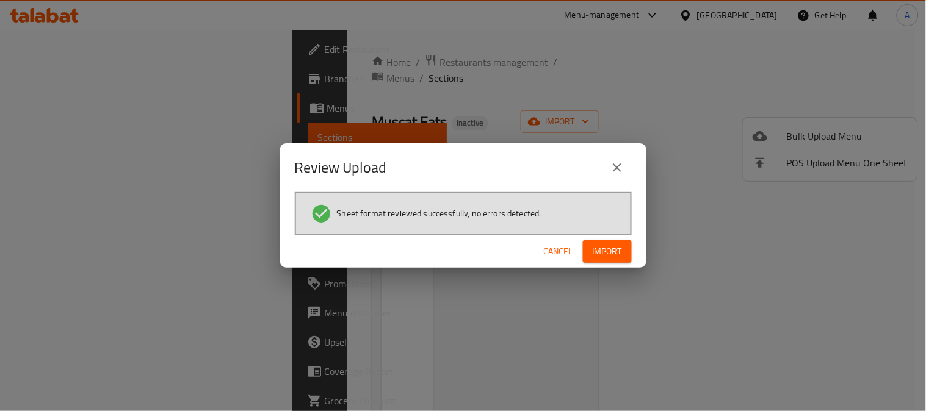
click at [612, 251] on span "Import" at bounding box center [607, 251] width 29 height 15
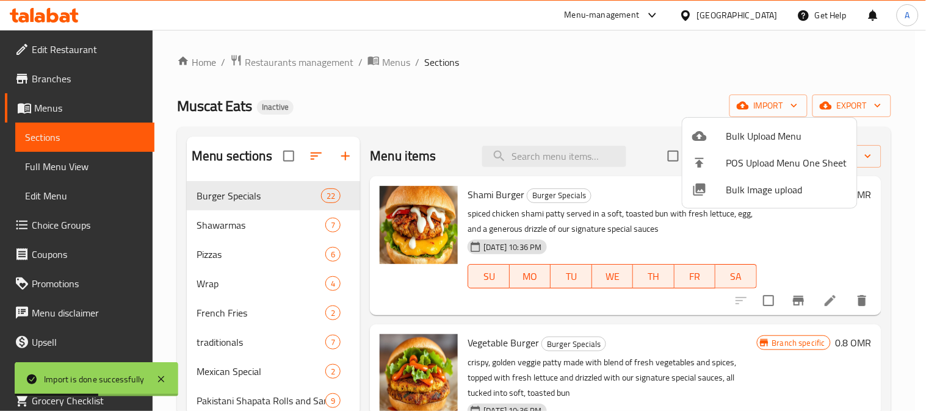
click at [58, 168] on div at bounding box center [463, 205] width 926 height 411
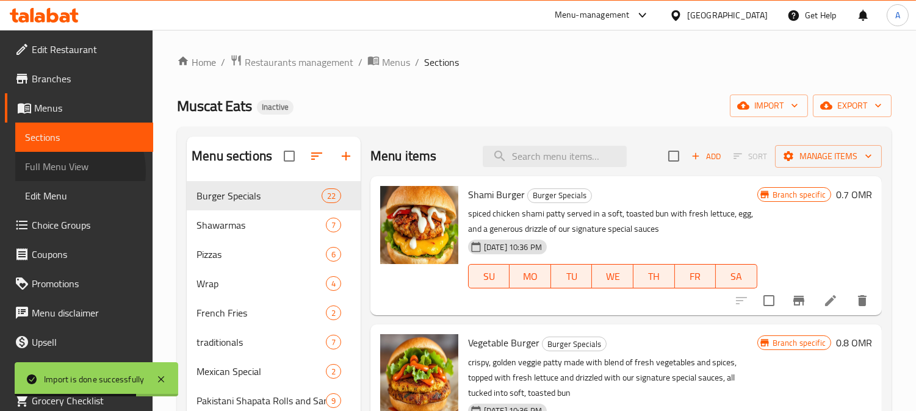
click at [59, 171] on span "Full Menu View" at bounding box center [84, 166] width 118 height 15
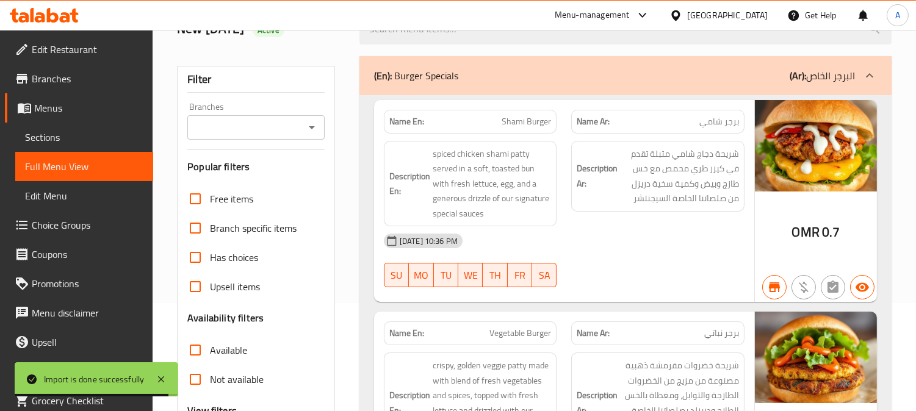
scroll to position [203, 0]
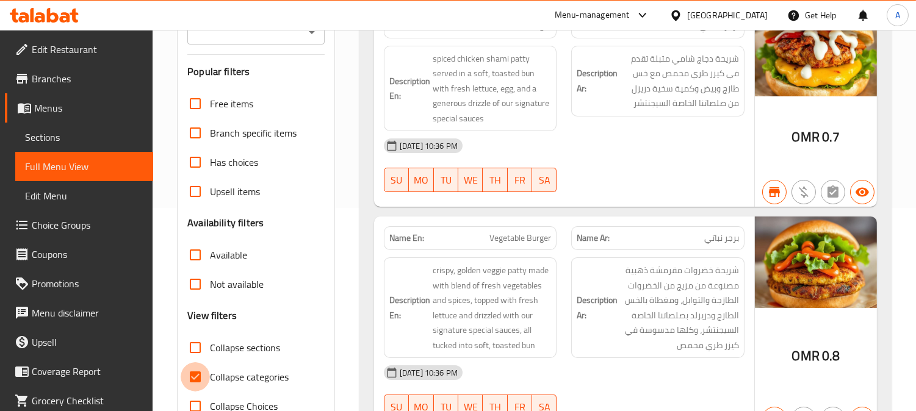
click at [192, 376] on input "Collapse categories" at bounding box center [195, 377] width 29 height 29
checkbox input "false"
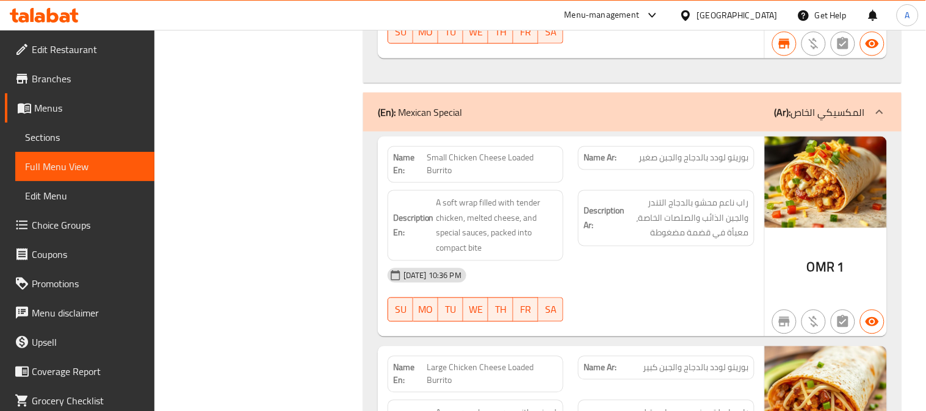
scroll to position [0, 0]
